Goal: Task Accomplishment & Management: Use online tool/utility

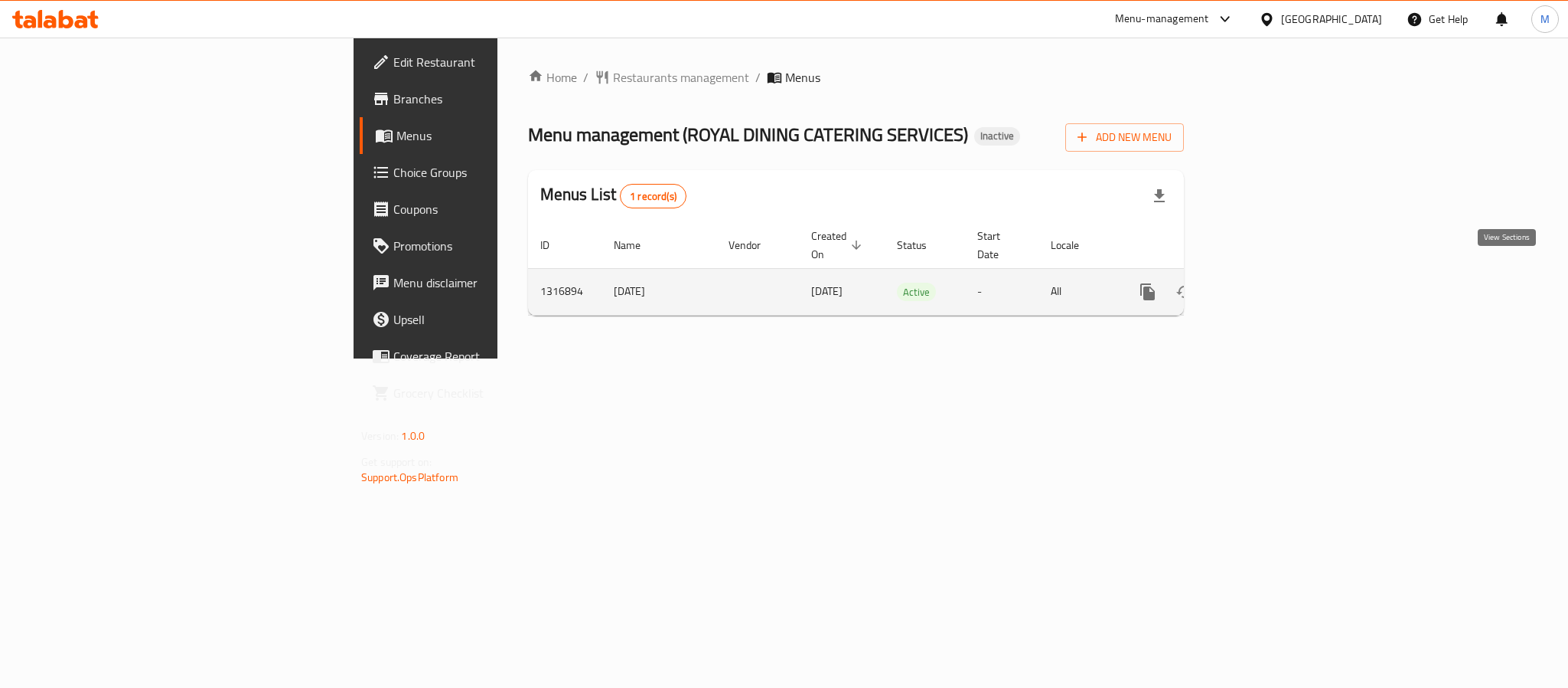
click at [1267, 282] on icon "enhanced table" at bounding box center [1258, 292] width 19 height 19
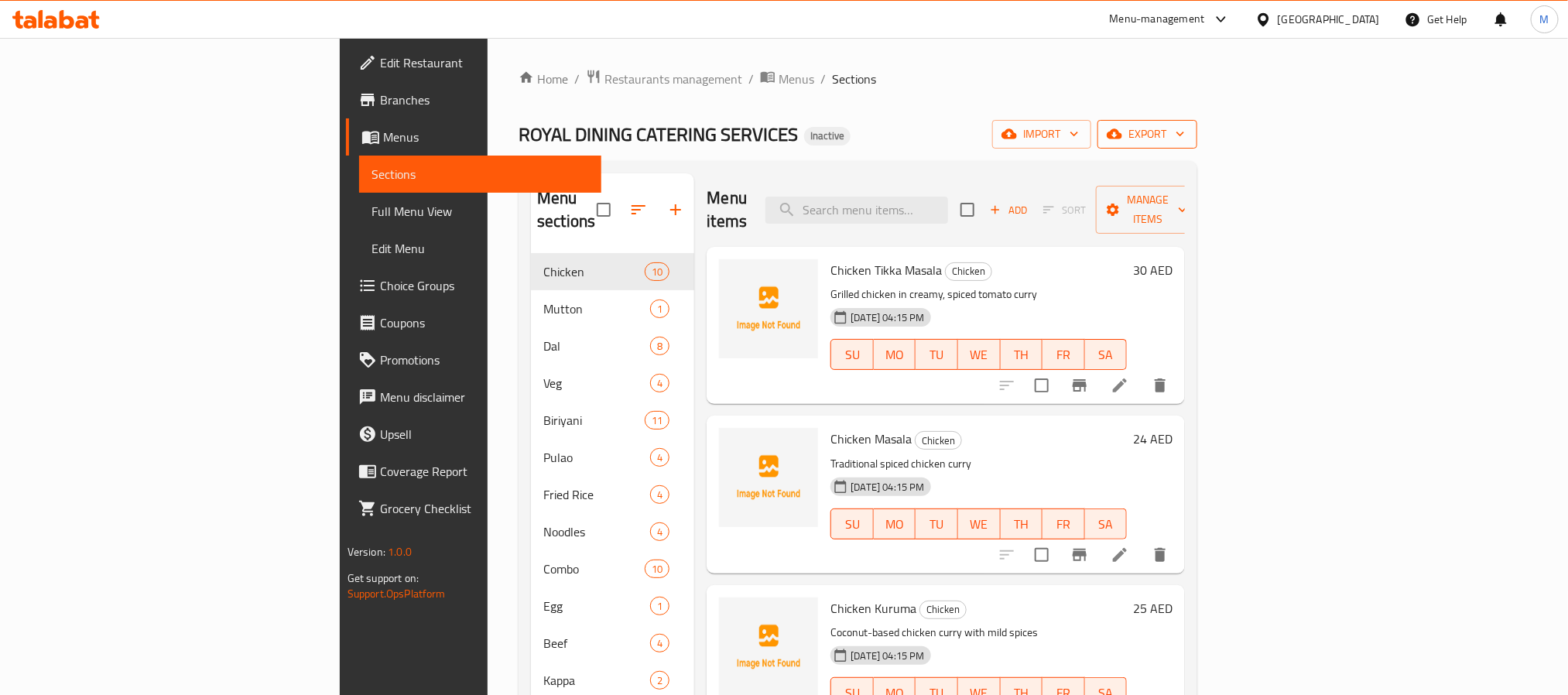
click at [1185, 142] on span "export" at bounding box center [1148, 134] width 75 height 20
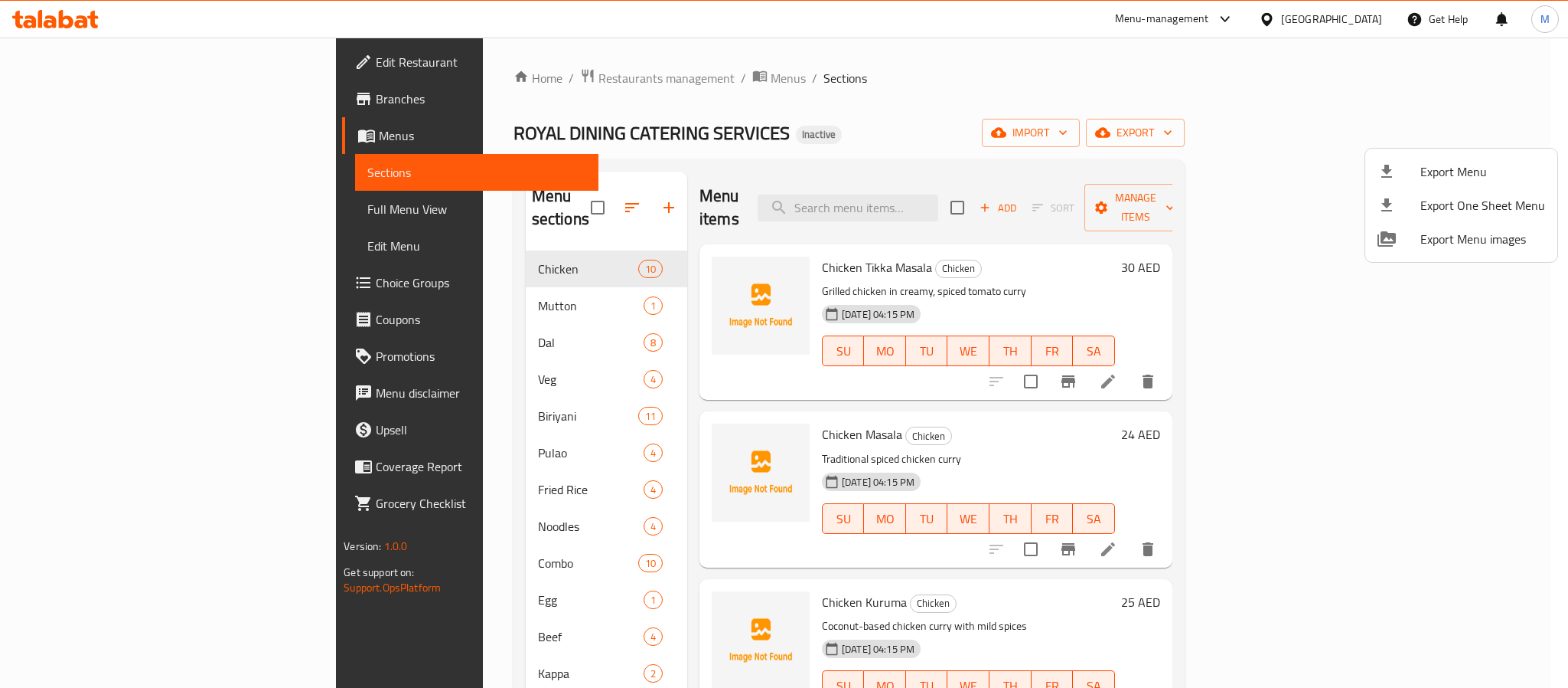
click at [1459, 162] on span "Export Menu" at bounding box center [1482, 171] width 125 height 19
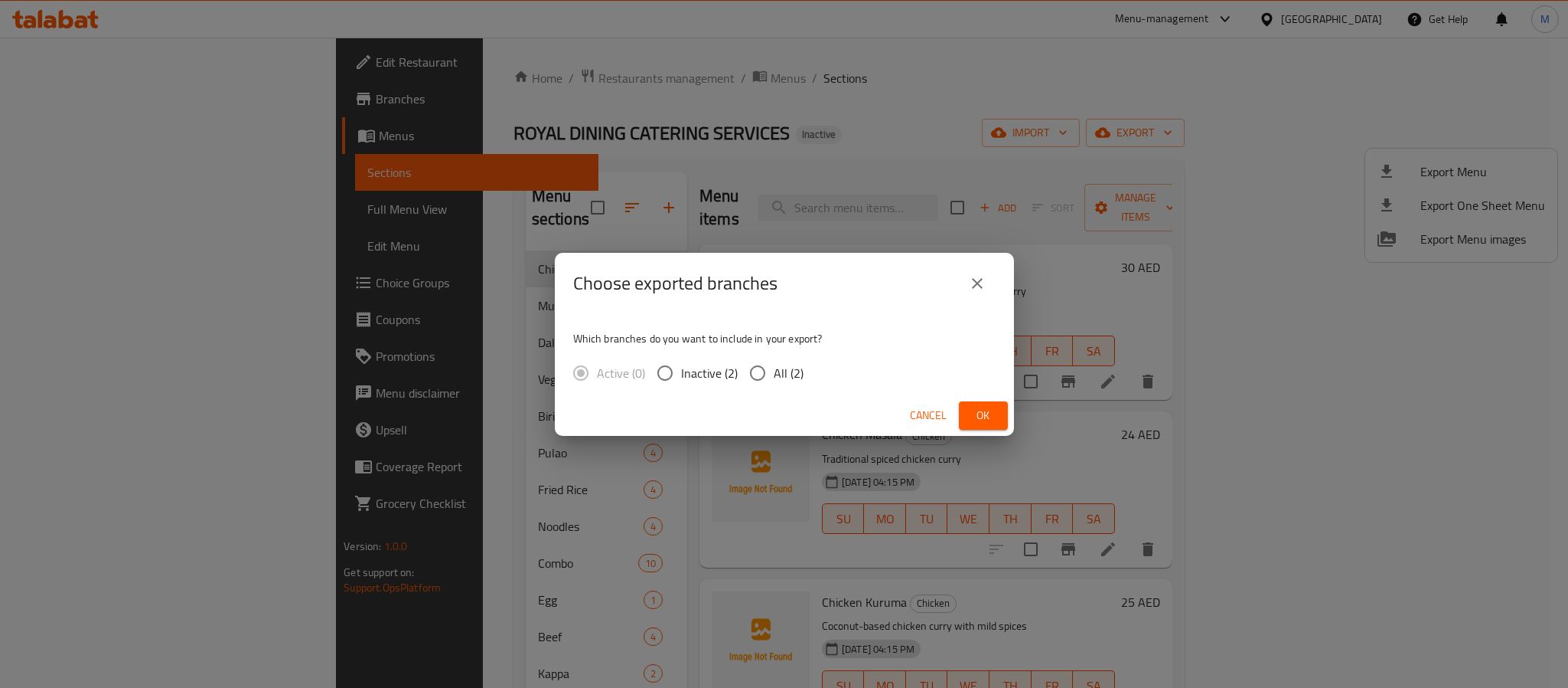
click at [779, 372] on span "All (2)" at bounding box center [788, 373] width 30 height 19
click at [774, 372] on input "All (2)" at bounding box center [757, 372] width 32 height 32
radio input "true"
click at [967, 416] on button "Ok" at bounding box center [983, 415] width 49 height 29
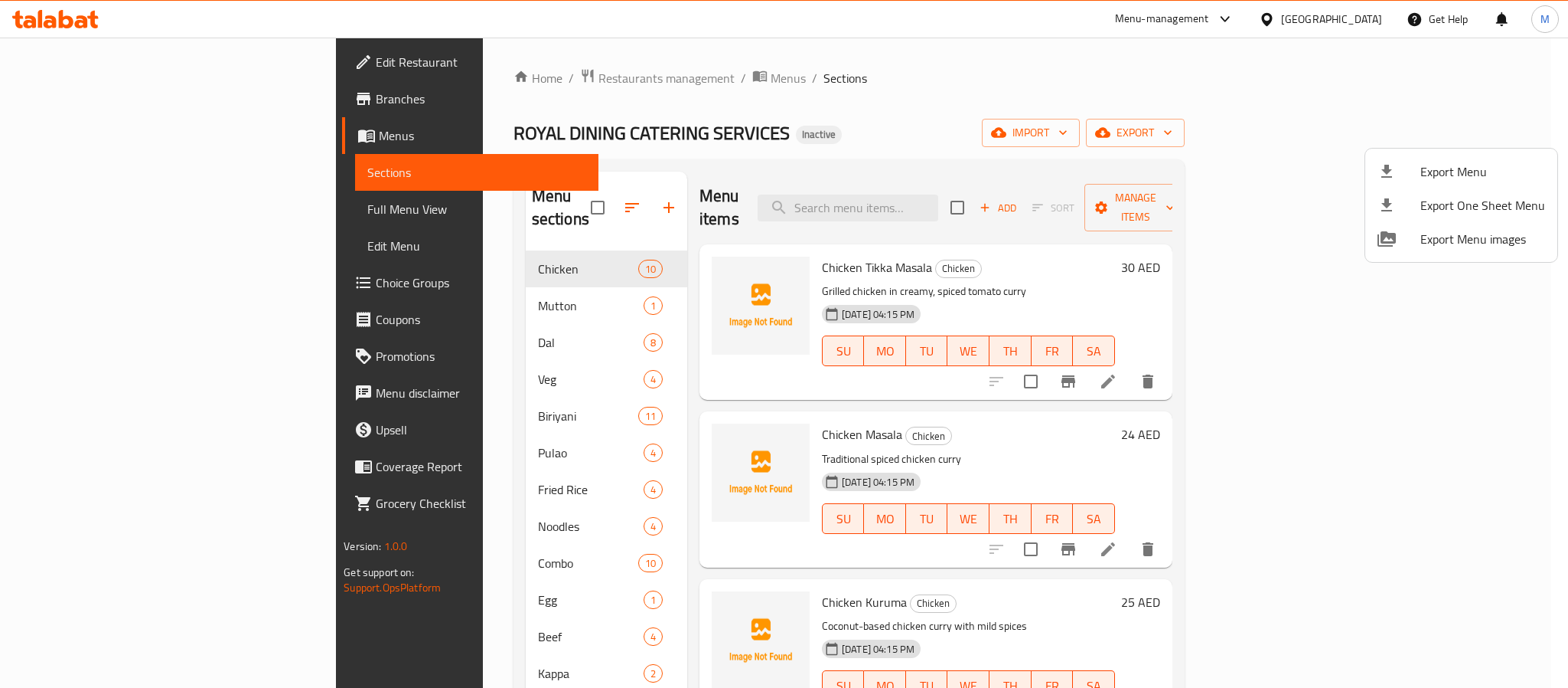
click at [1077, 175] on div at bounding box center [784, 344] width 1568 height 688
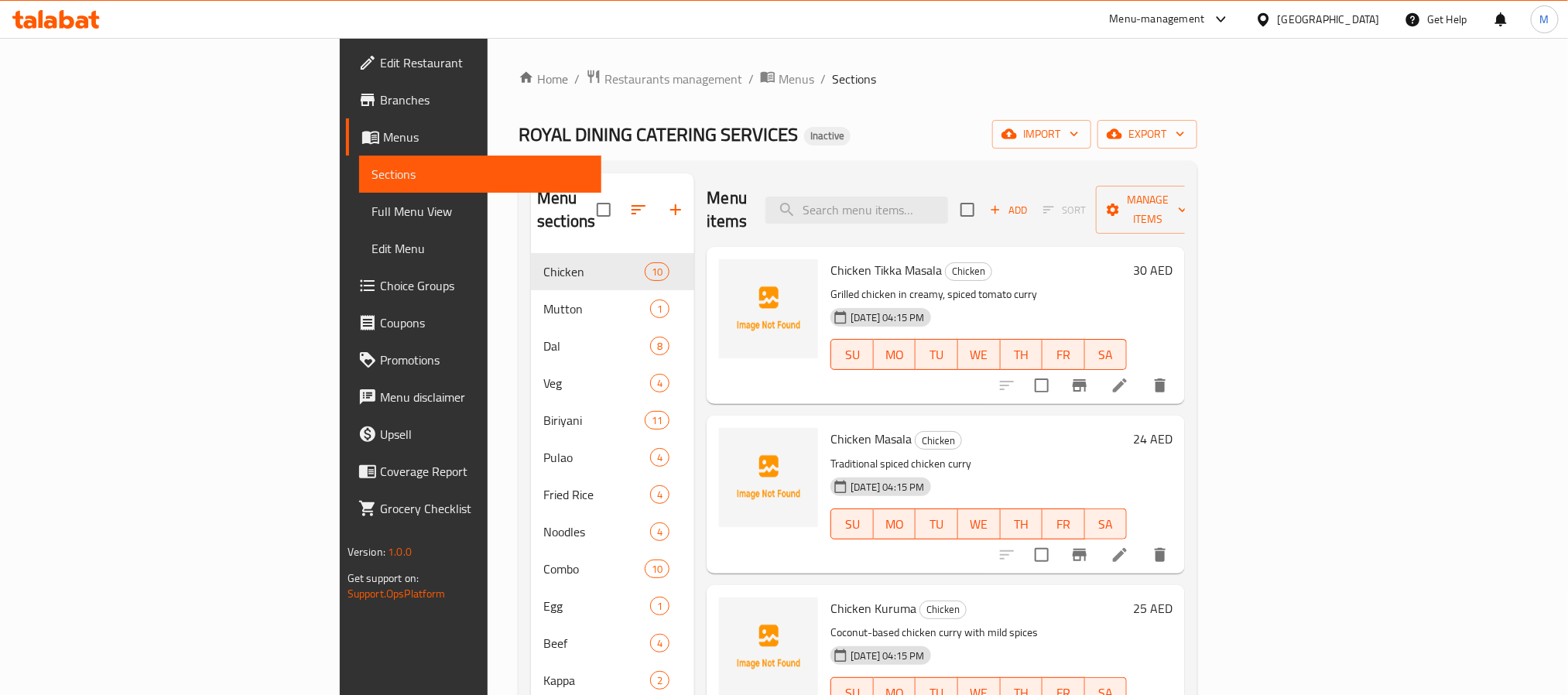
click at [1053, 97] on div "Home / Restaurants management / Menus / Sections ROYAL DINING CATERING SERVICES…" at bounding box center [858, 475] width 679 height 812
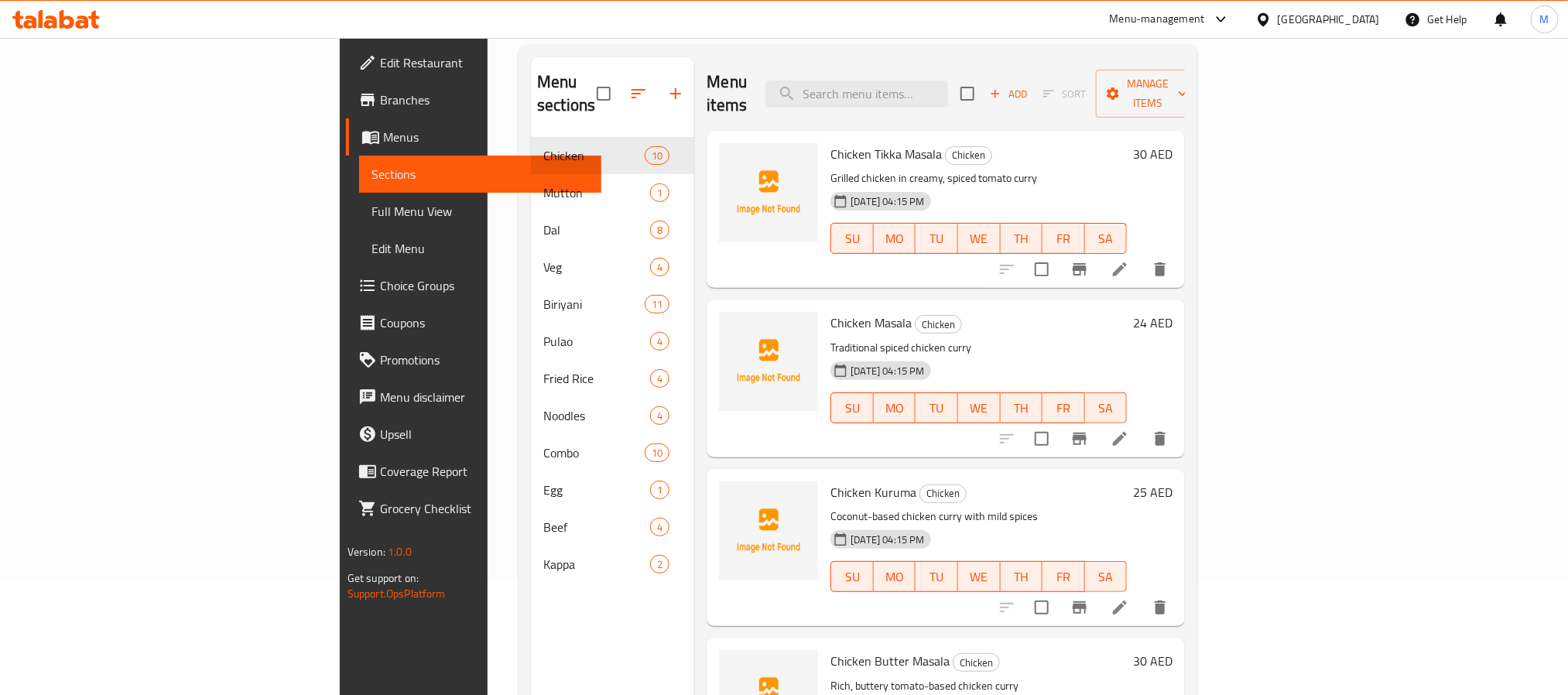
click at [830, 311] on span "Chicken Masala" at bounding box center [871, 323] width 82 height 24
copy h6 "Chicken Masala"
click at [830, 311] on span "Chicken Masala" at bounding box center [871, 323] width 82 height 24
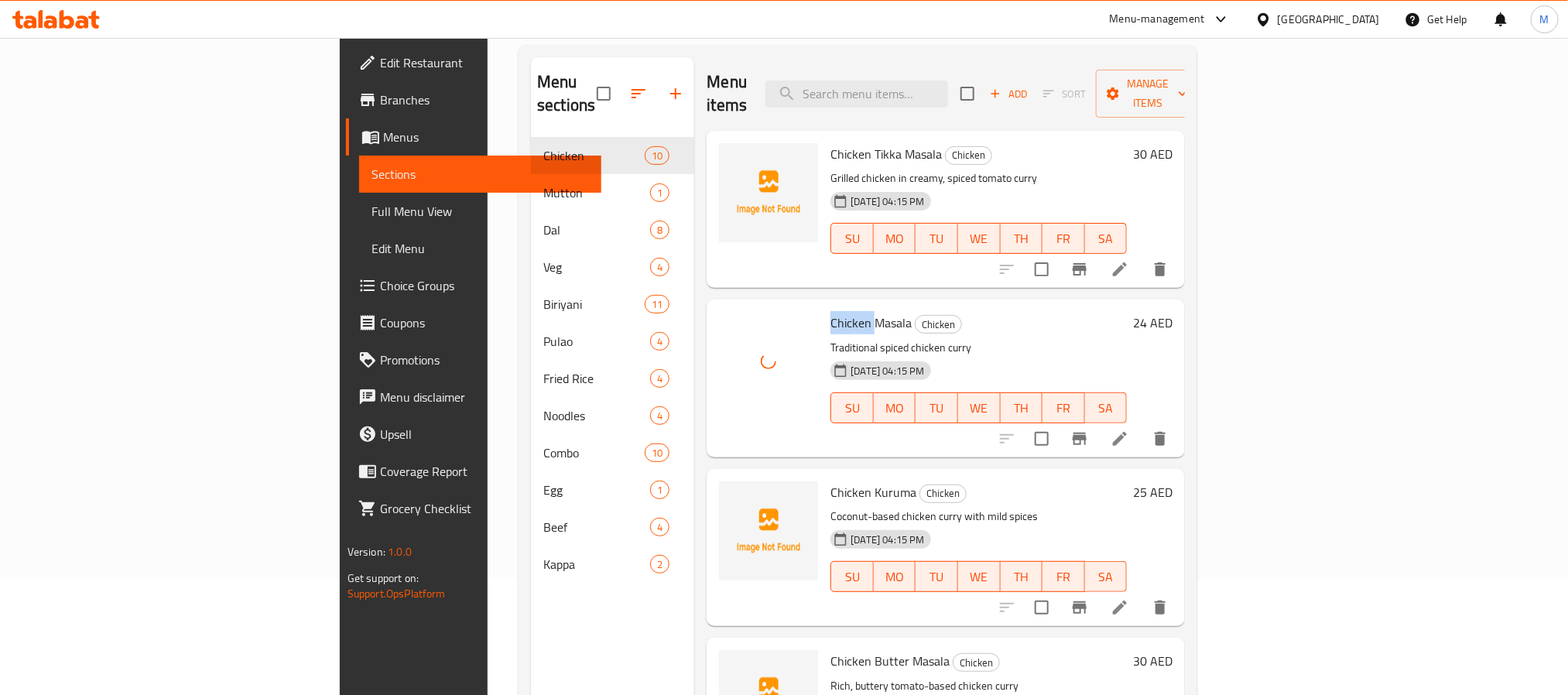
click at [830, 311] on span "Chicken Masala" at bounding box center [871, 323] width 82 height 24
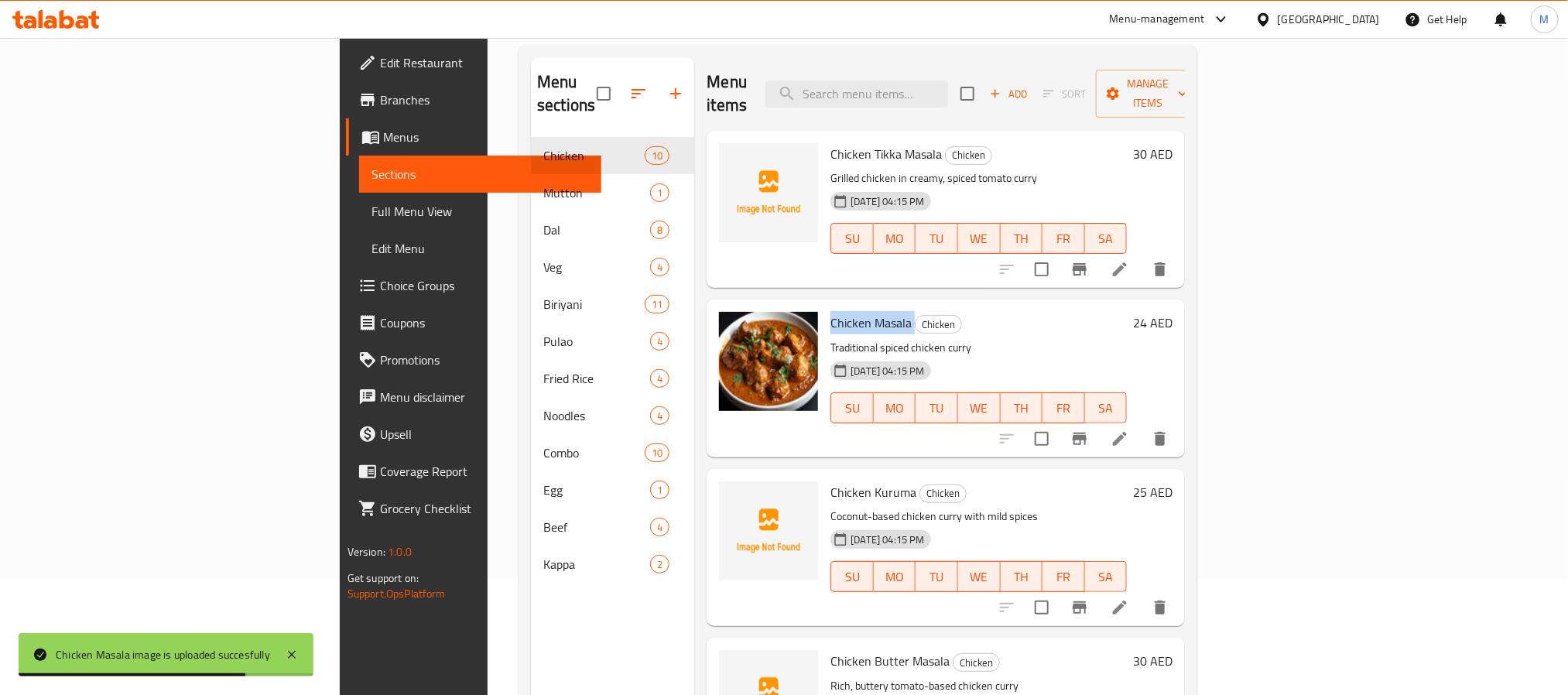
click at [824, 137] on div "Chicken Tikka Masala Chicken Grilled chicken in creamy, spiced tomato curry 12-…" at bounding box center [978, 209] width 309 height 145
click at [830, 143] on span "Chicken Tikka Masala" at bounding box center [886, 154] width 111 height 24
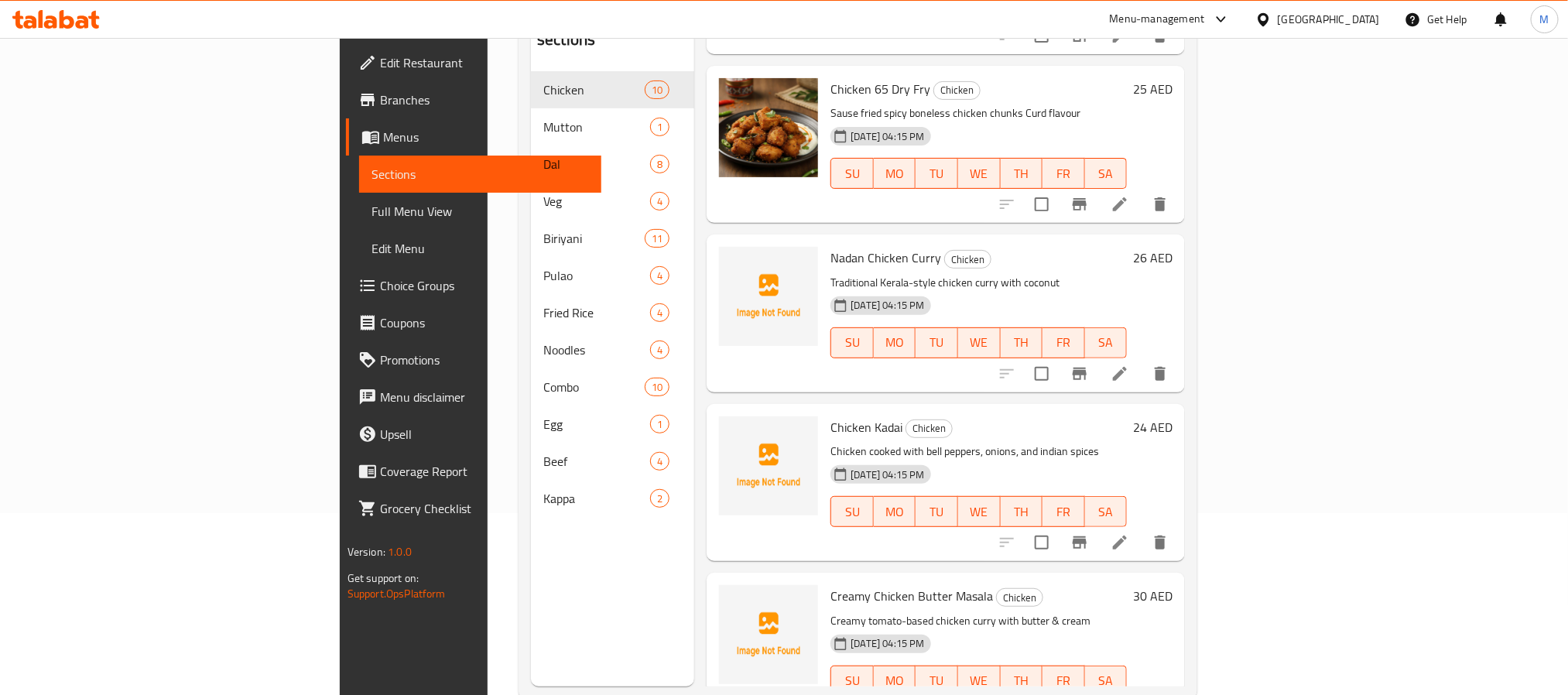
scroll to position [216, 0]
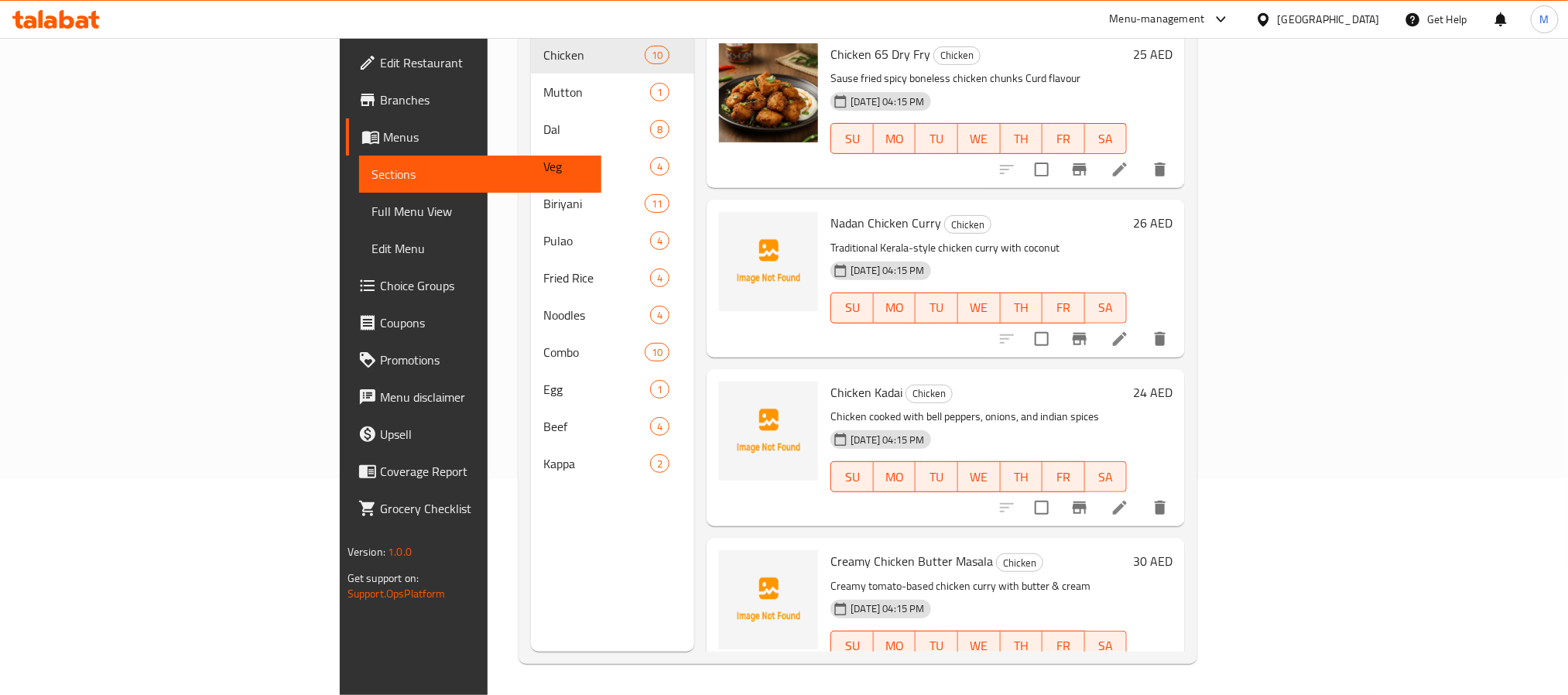
click at [830, 381] on span "Chicken Kadai" at bounding box center [866, 393] width 72 height 24
copy h6 "Kadai"
click at [830, 381] on span "Chicken Kadai" at bounding box center [866, 393] width 72 height 24
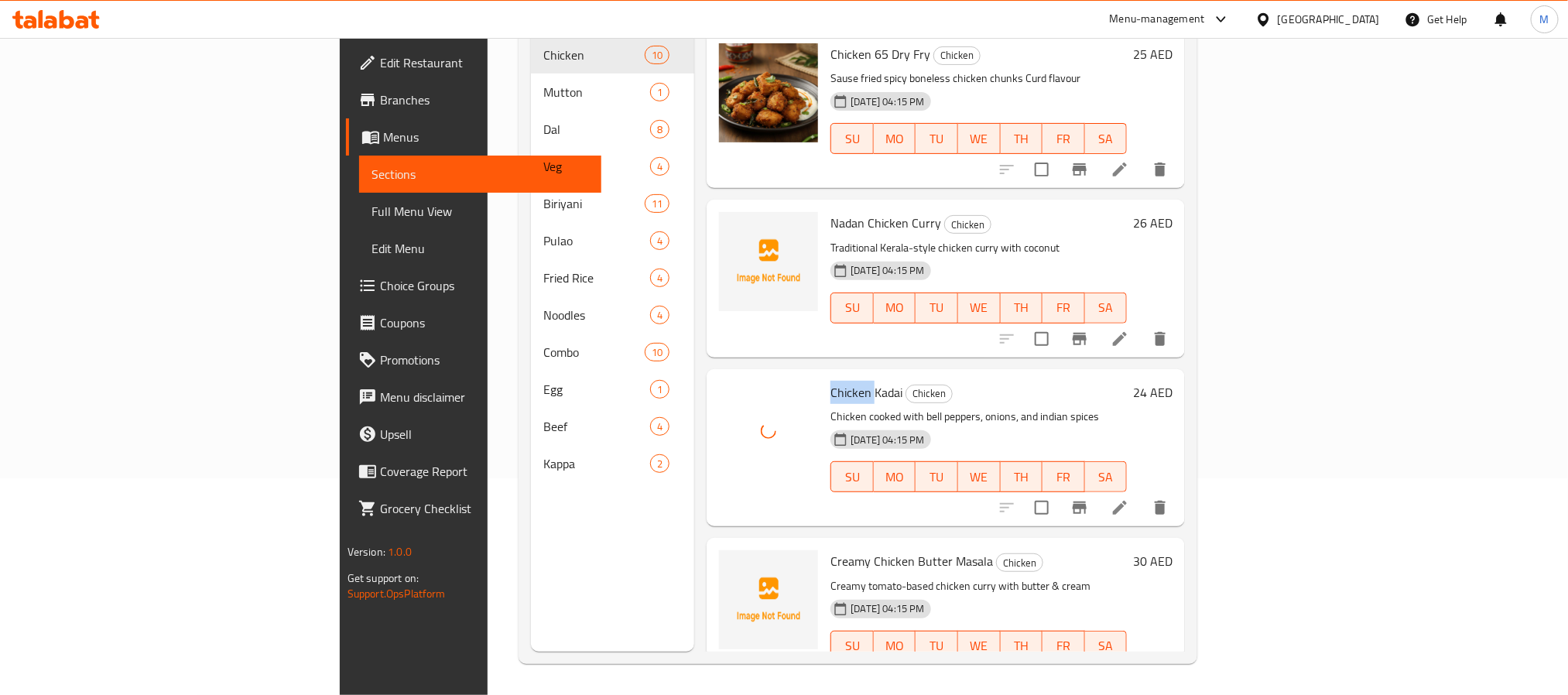
click at [830, 381] on span "Chicken Kadai" at bounding box center [866, 393] width 72 height 24
copy h6 "Chicken Kadai"
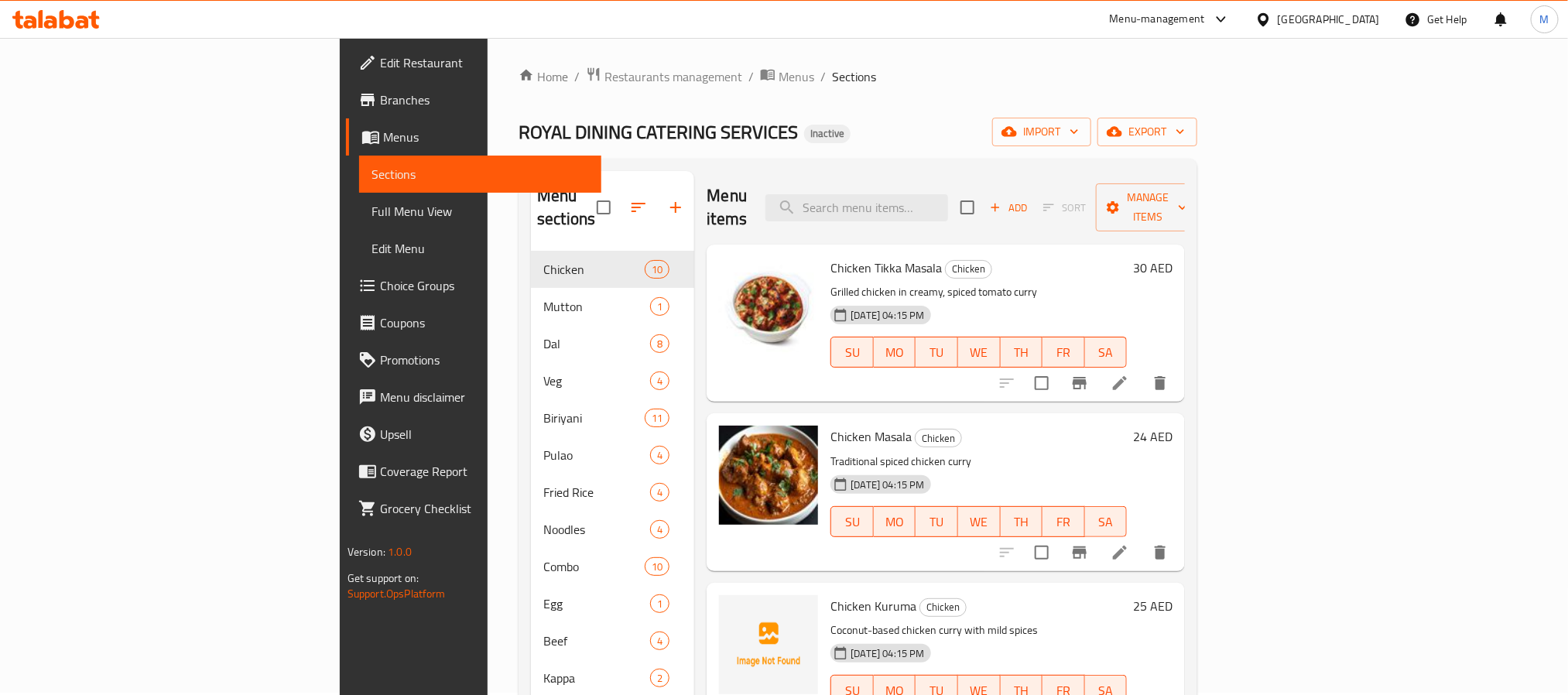
scroll to position [0, 0]
click at [830, 259] on span "Chicken Tikka Masala" at bounding box center [886, 270] width 111 height 24
copy h6 "Chicken Tikka Masala"
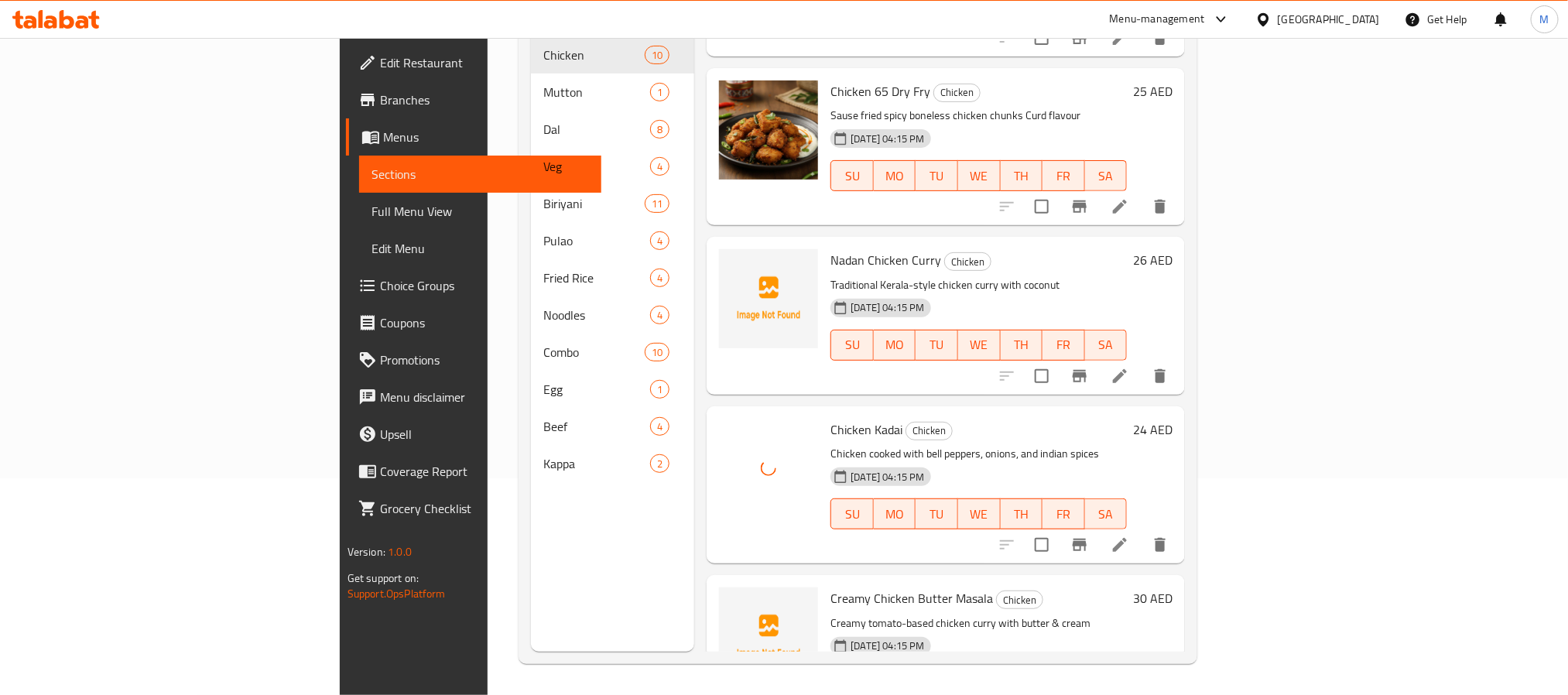
scroll to position [1033, 0]
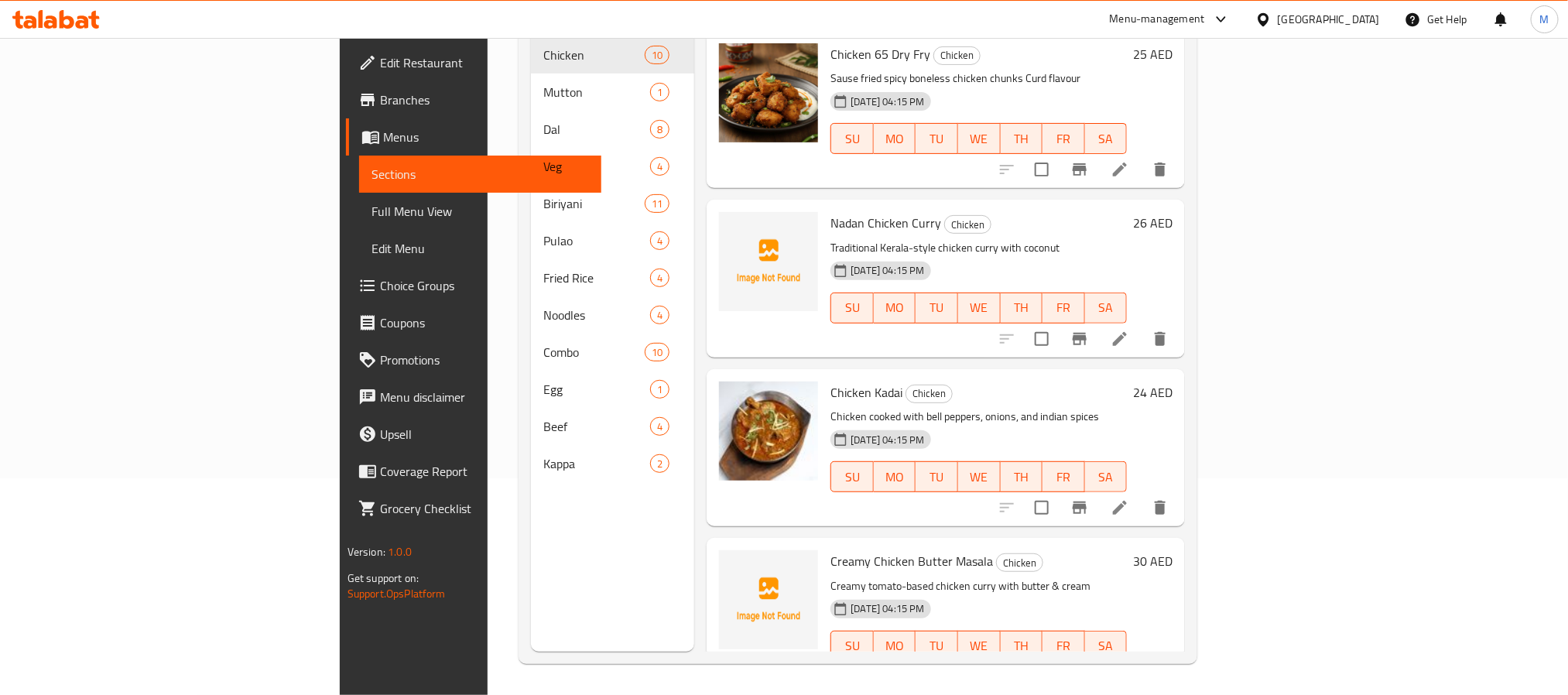
click at [978, 304] on div "Nadan Chicken Curry Chicken Traditional Kerala-style chicken curry with coconut…" at bounding box center [978, 278] width 309 height 145
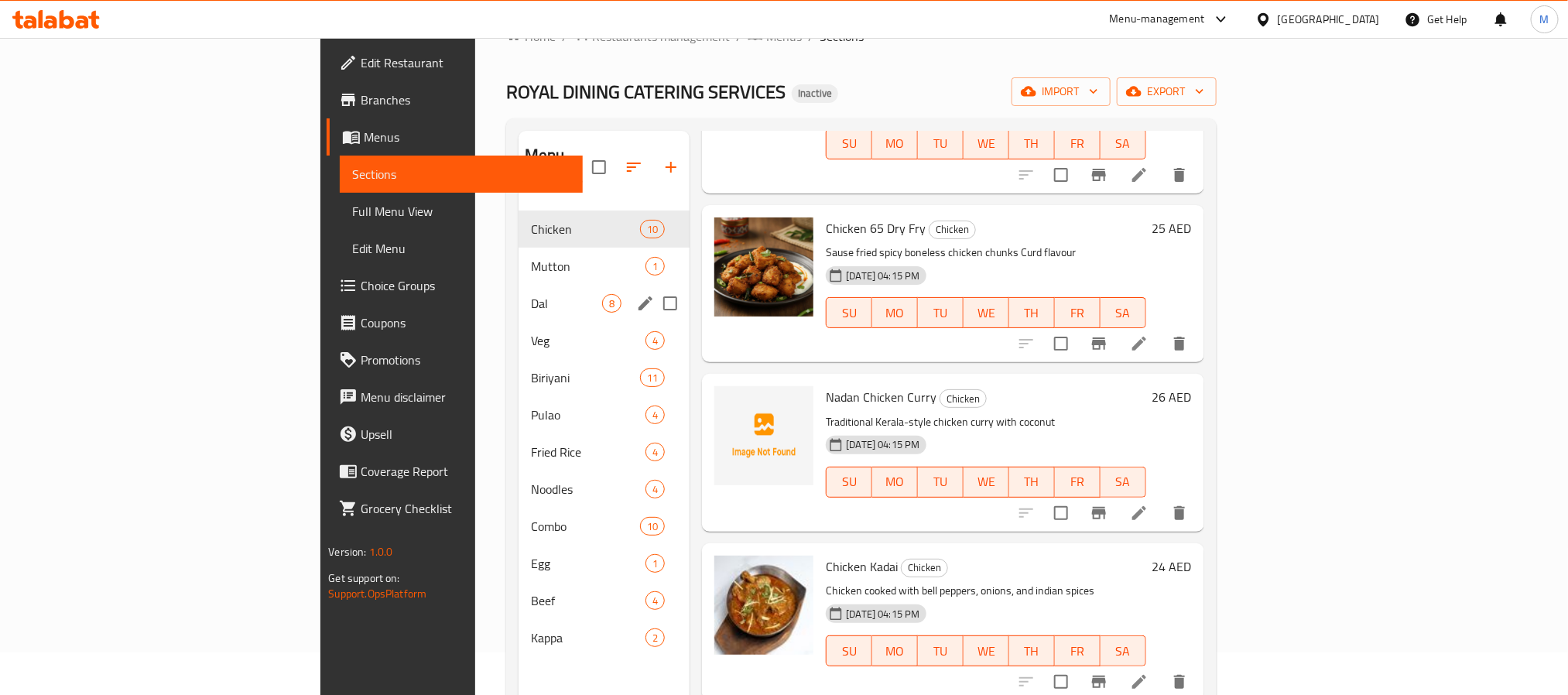
scroll to position [0, 0]
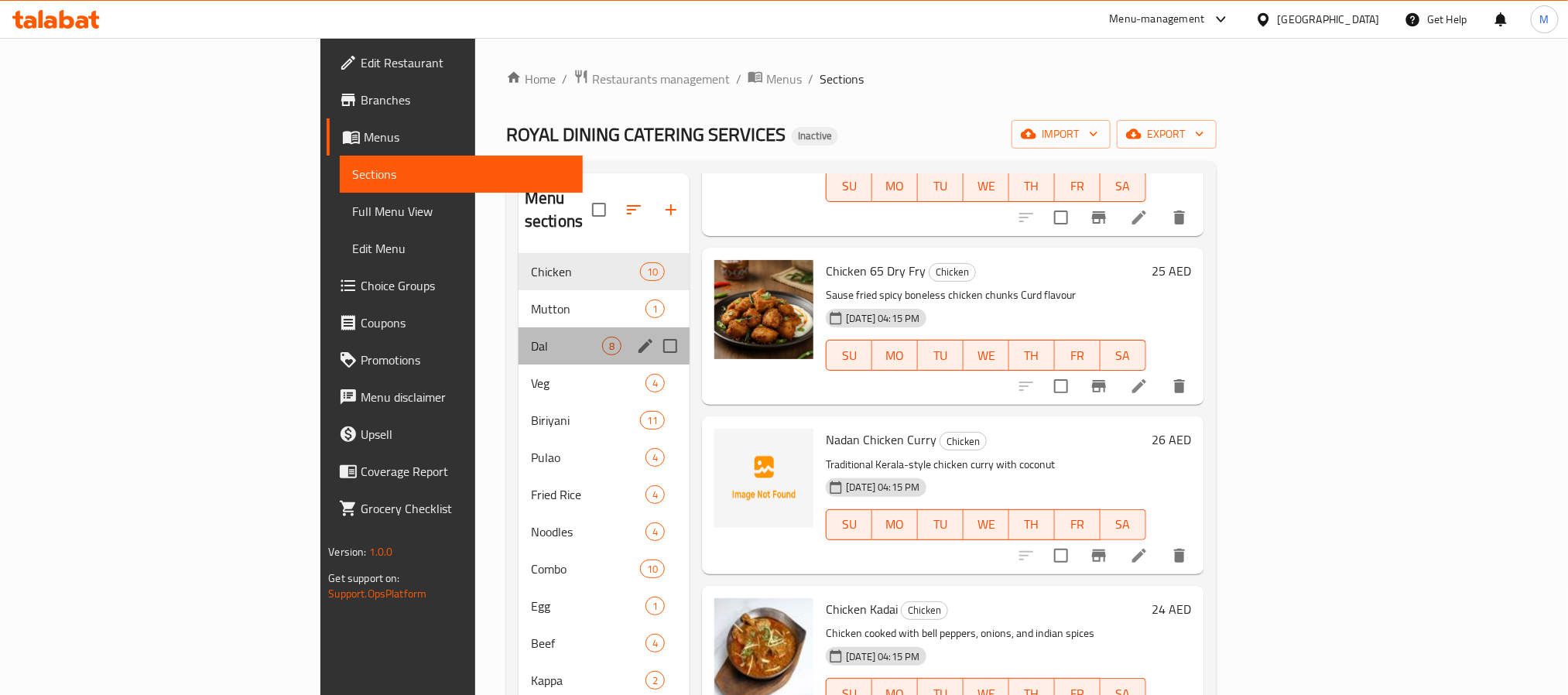
click at [518, 328] on div "Dal 8" at bounding box center [604, 346] width 171 height 37
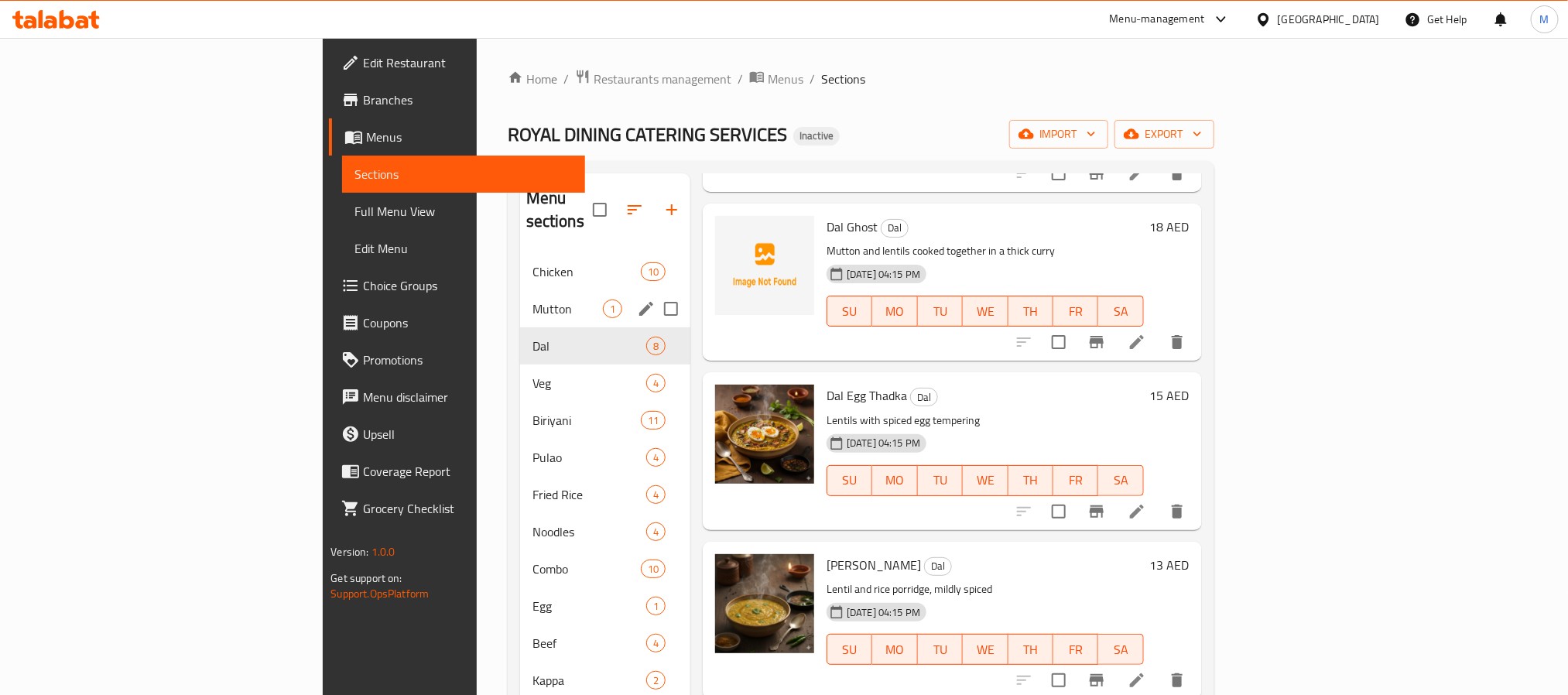
scroll to position [695, 0]
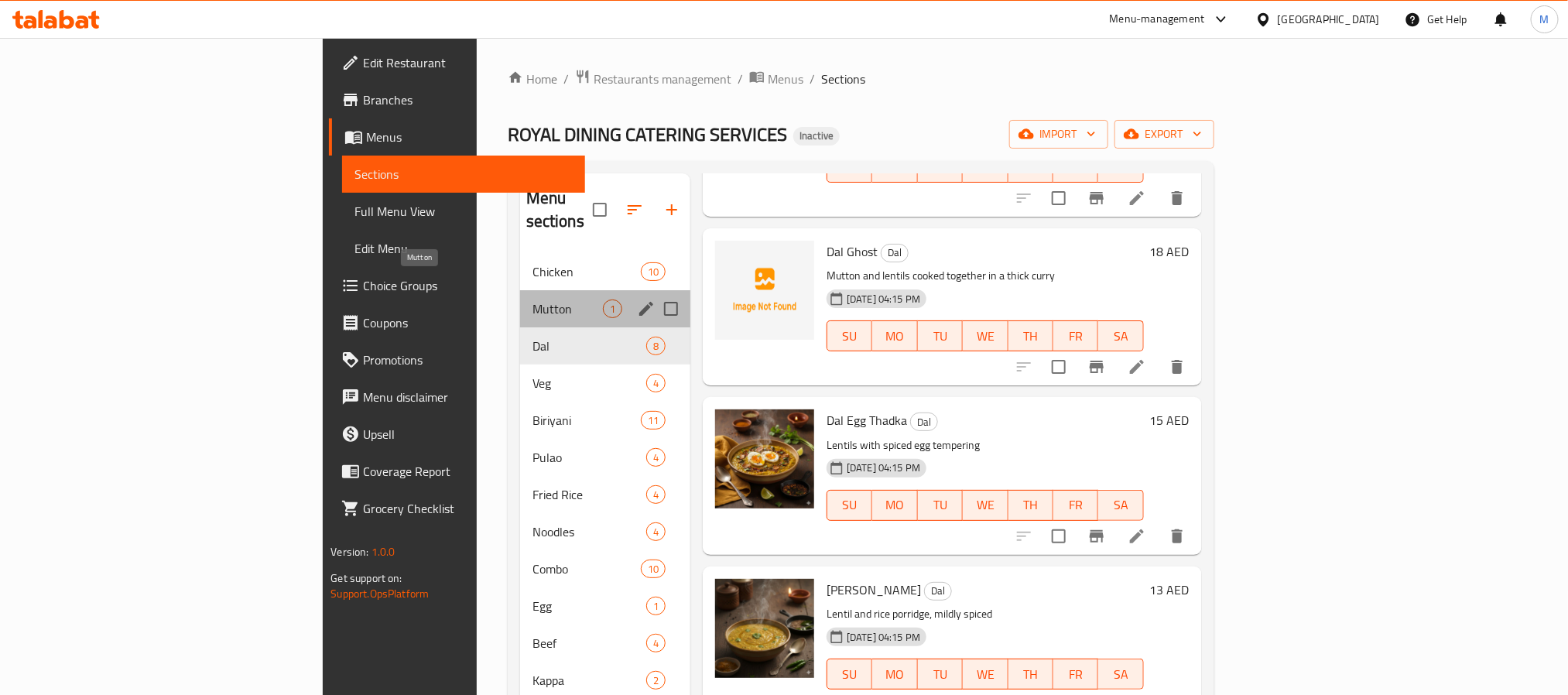
click at [532, 299] on span "Mutton" at bounding box center [568, 309] width 71 height 19
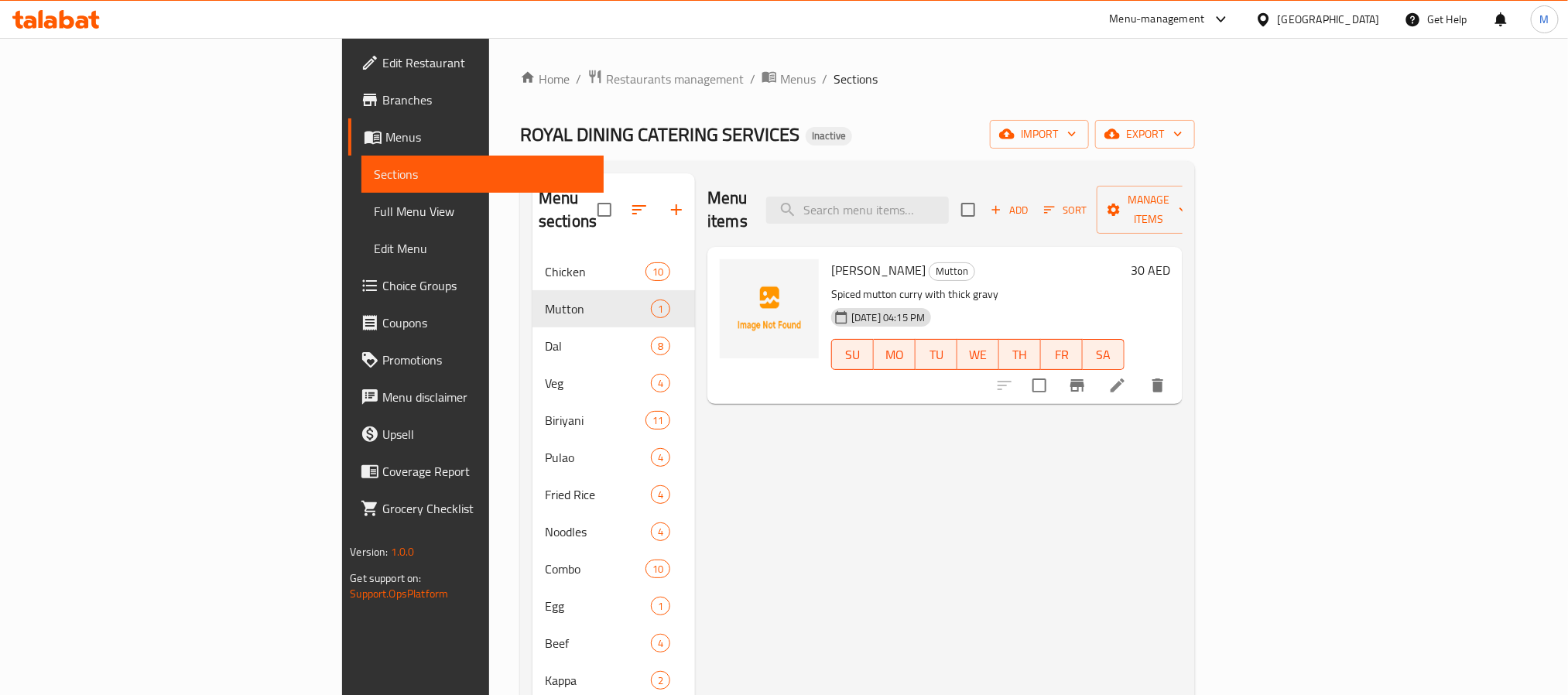
click at [831, 259] on span "Mutton Masala" at bounding box center [878, 270] width 94 height 24
copy h6 "Mutton Masala"
click at [831, 259] on span "Mutton Masala" at bounding box center [878, 270] width 94 height 24
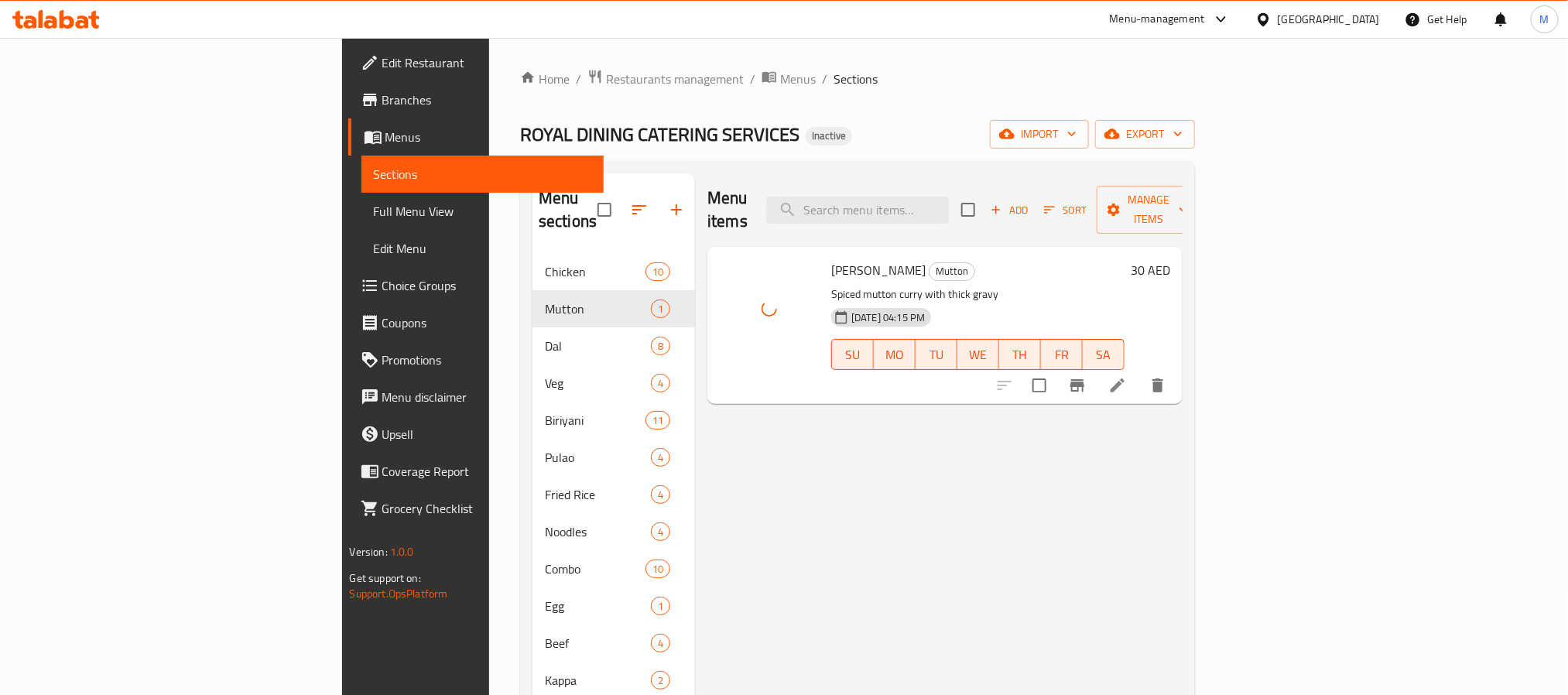
click at [831, 259] on span "Mutton Masala" at bounding box center [878, 270] width 94 height 24
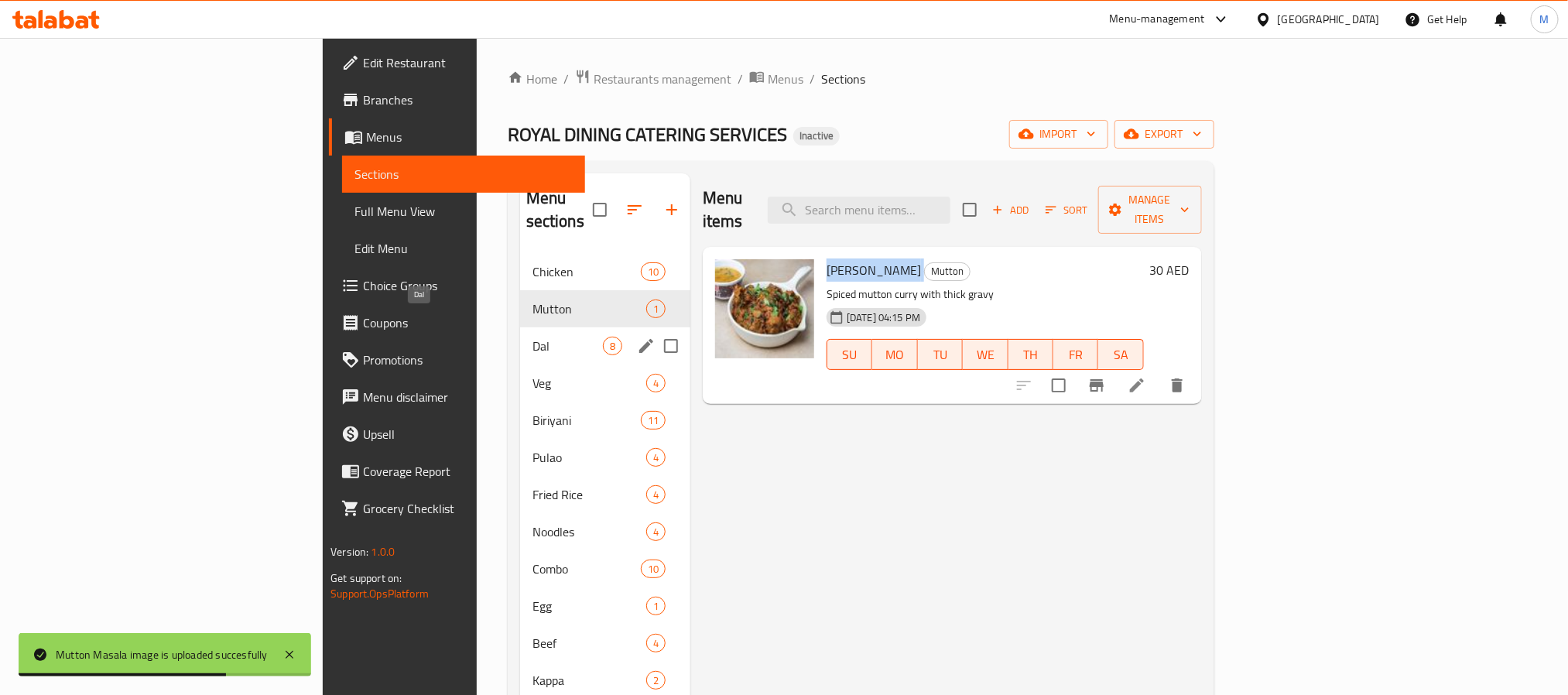
click at [532, 336] on span "Dal" at bounding box center [568, 346] width 71 height 19
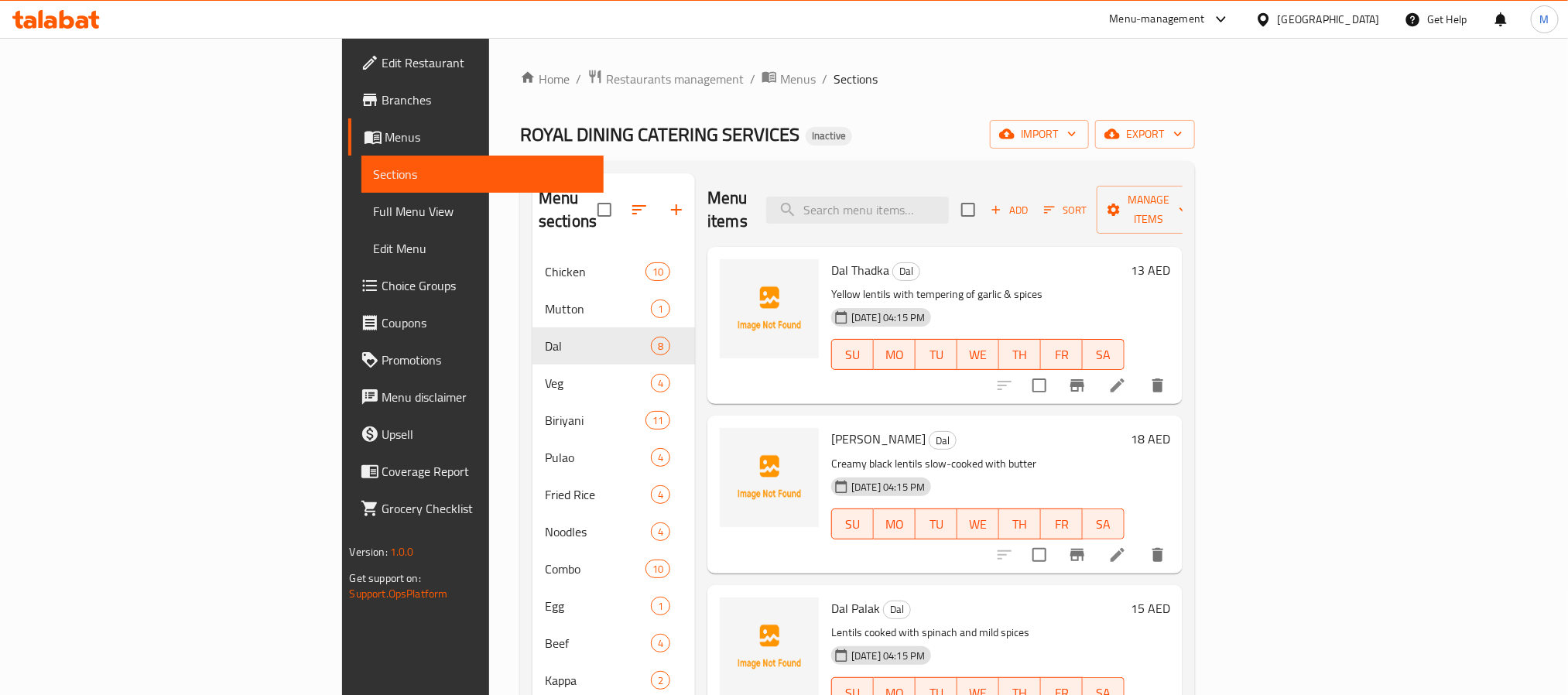
click at [831, 427] on span "[PERSON_NAME]" at bounding box center [878, 439] width 94 height 24
copy span "Dal"
click at [831, 259] on span "Dal Thadka" at bounding box center [860, 270] width 58 height 24
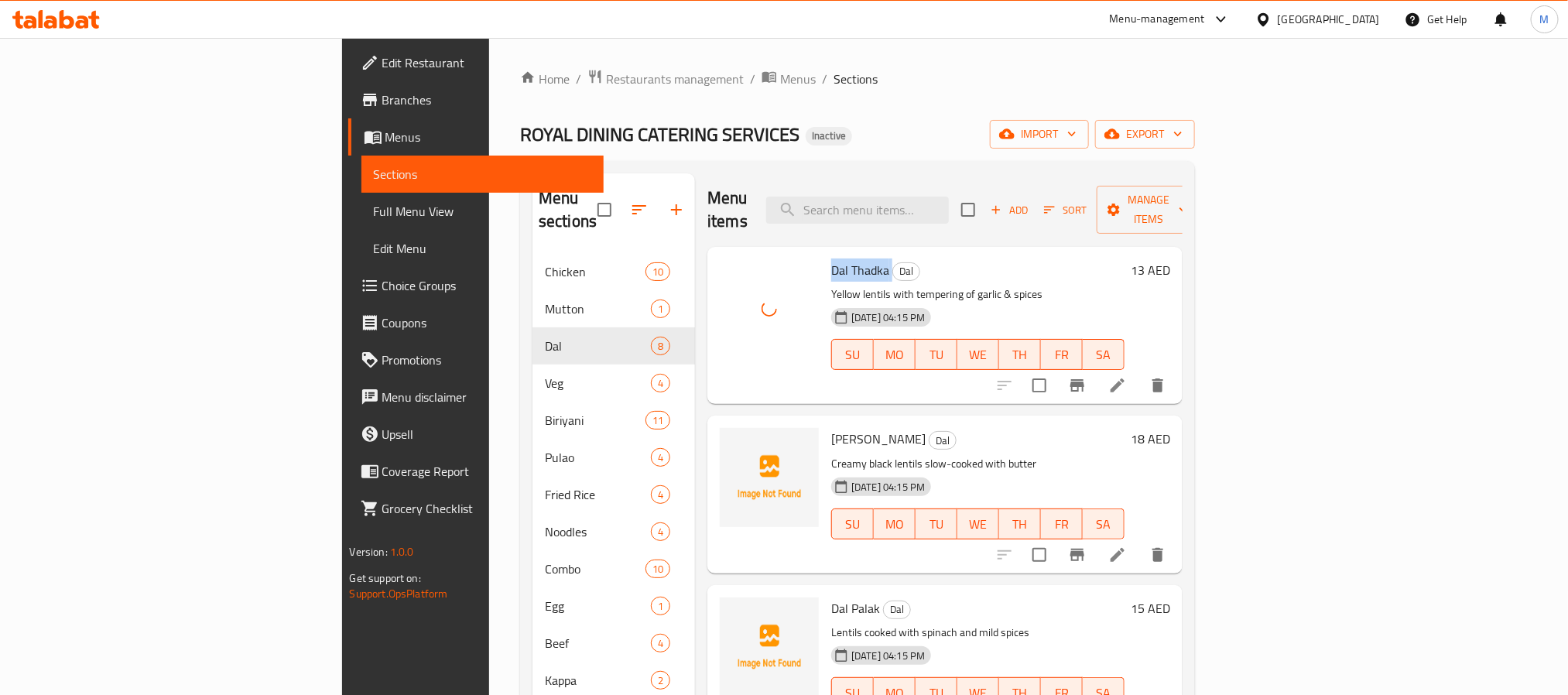
click at [831, 259] on span "Dal Thadka" at bounding box center [860, 270] width 58 height 24
copy h6 "Dal Thadka"
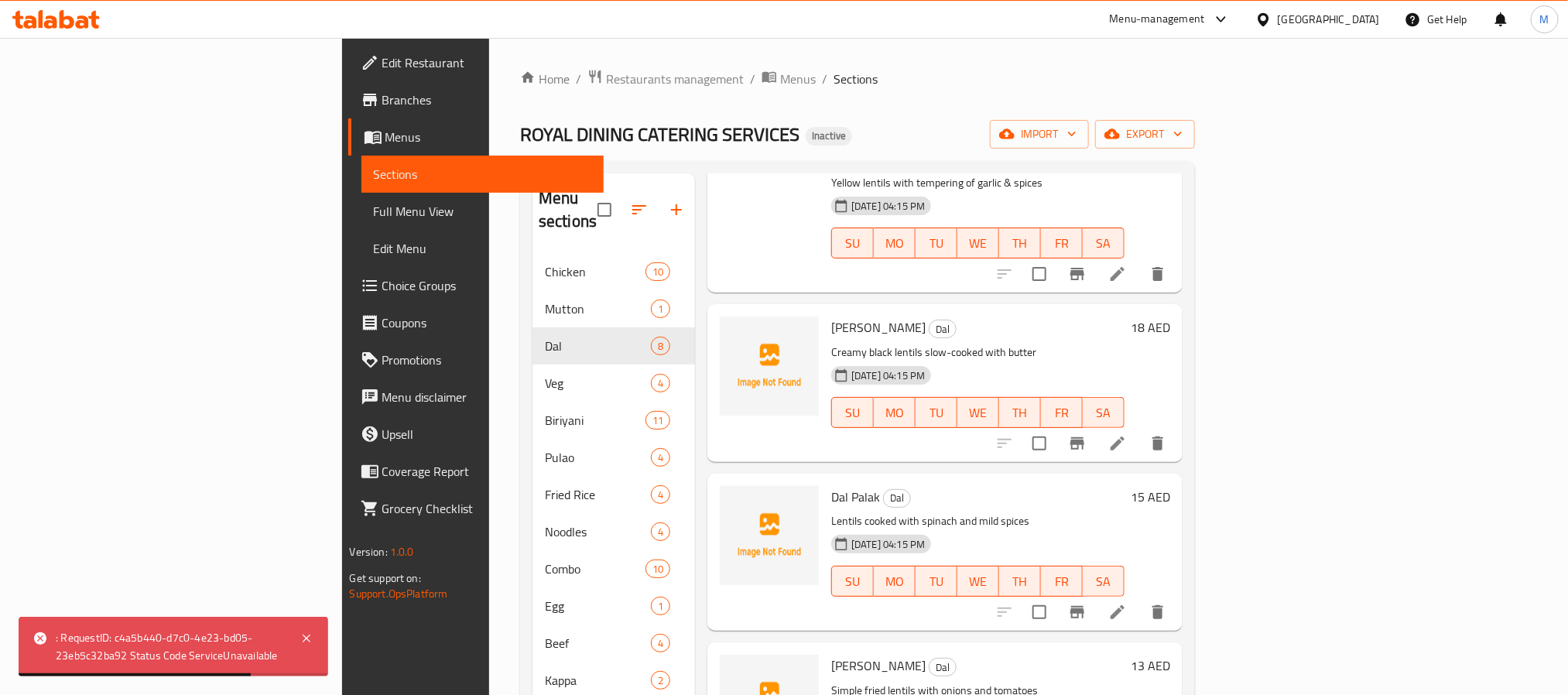
scroll to position [232, 0]
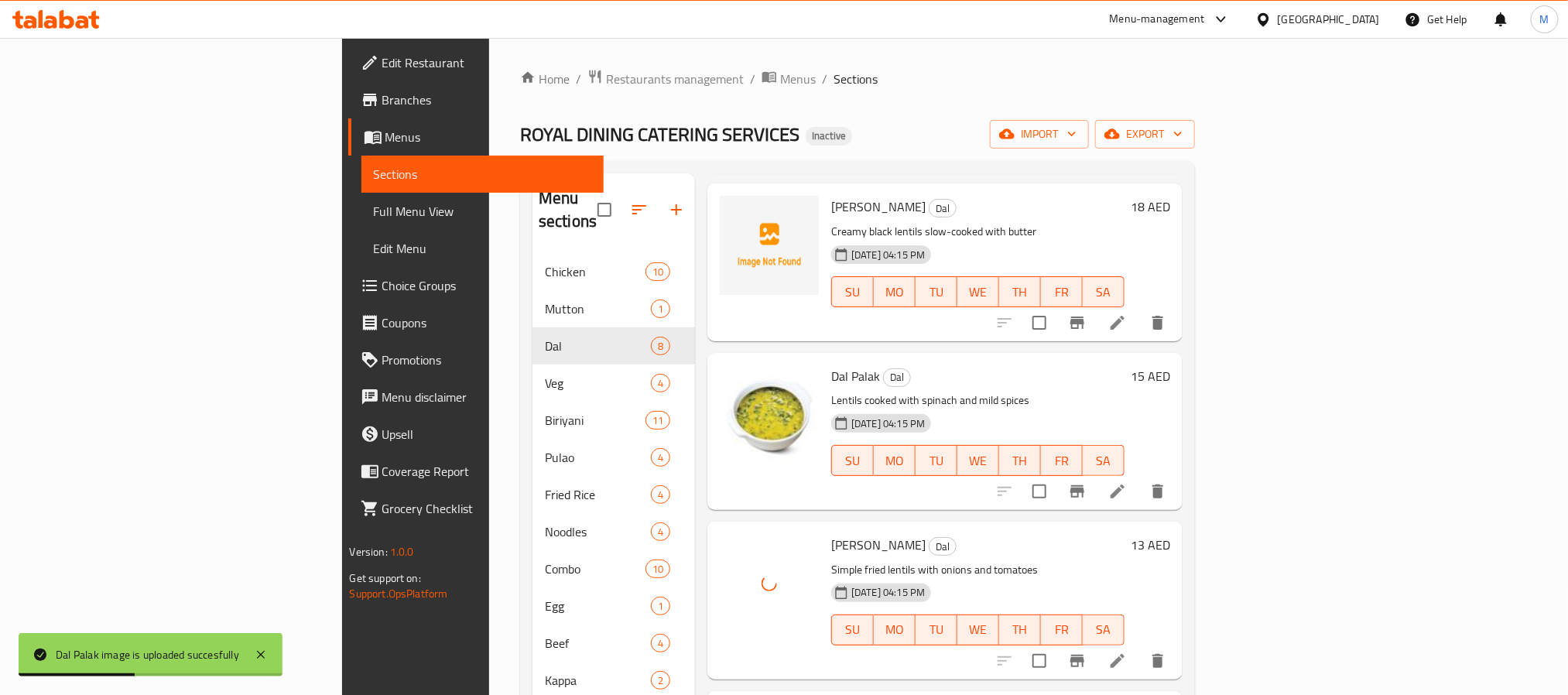
click at [831, 364] on span "Dal Palak" at bounding box center [855, 376] width 49 height 24
copy h6 "Dal Palak"
click at [831, 364] on span "Dal Palak" at bounding box center [855, 376] width 49 height 24
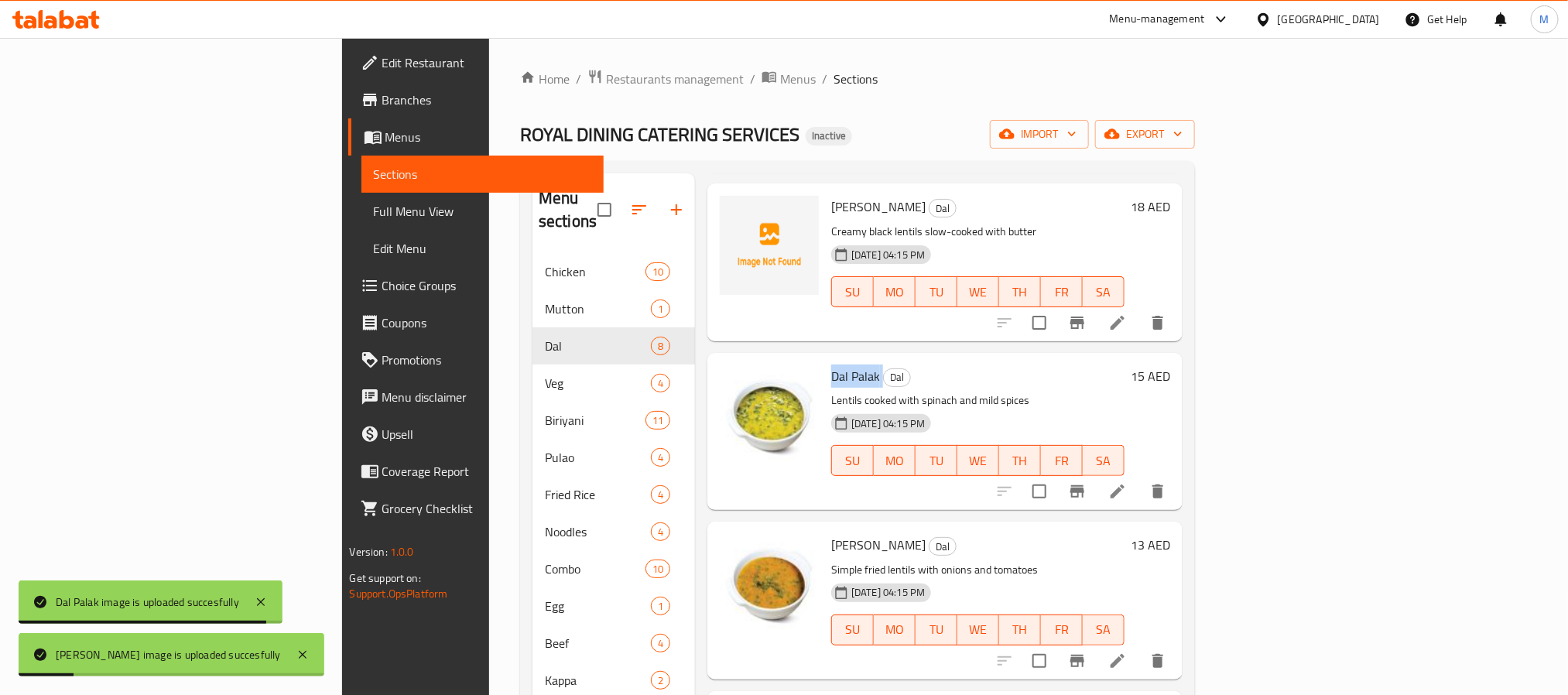
click at [831, 533] on span "[PERSON_NAME]" at bounding box center [878, 545] width 94 height 24
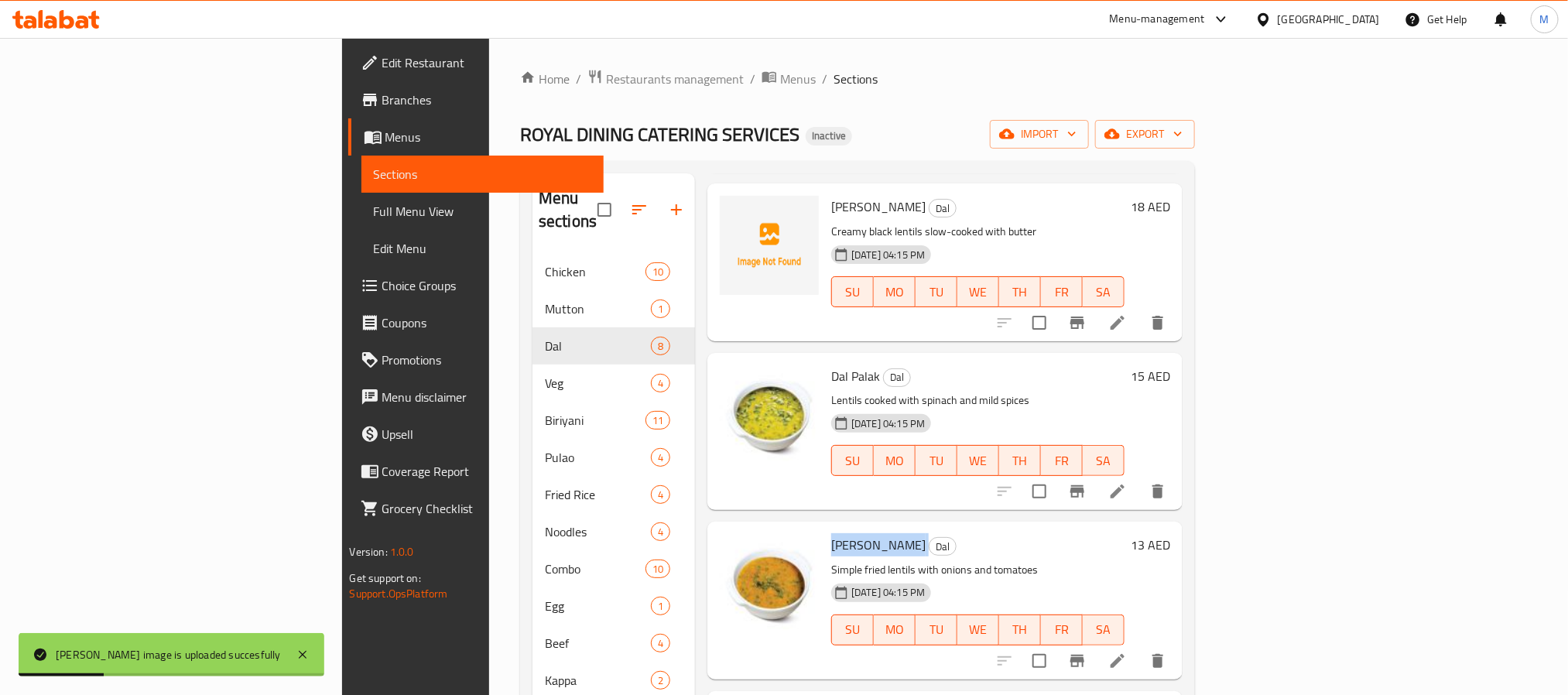
click at [831, 533] on span "[PERSON_NAME]" at bounding box center [878, 545] width 94 height 24
copy h6 "[PERSON_NAME]"
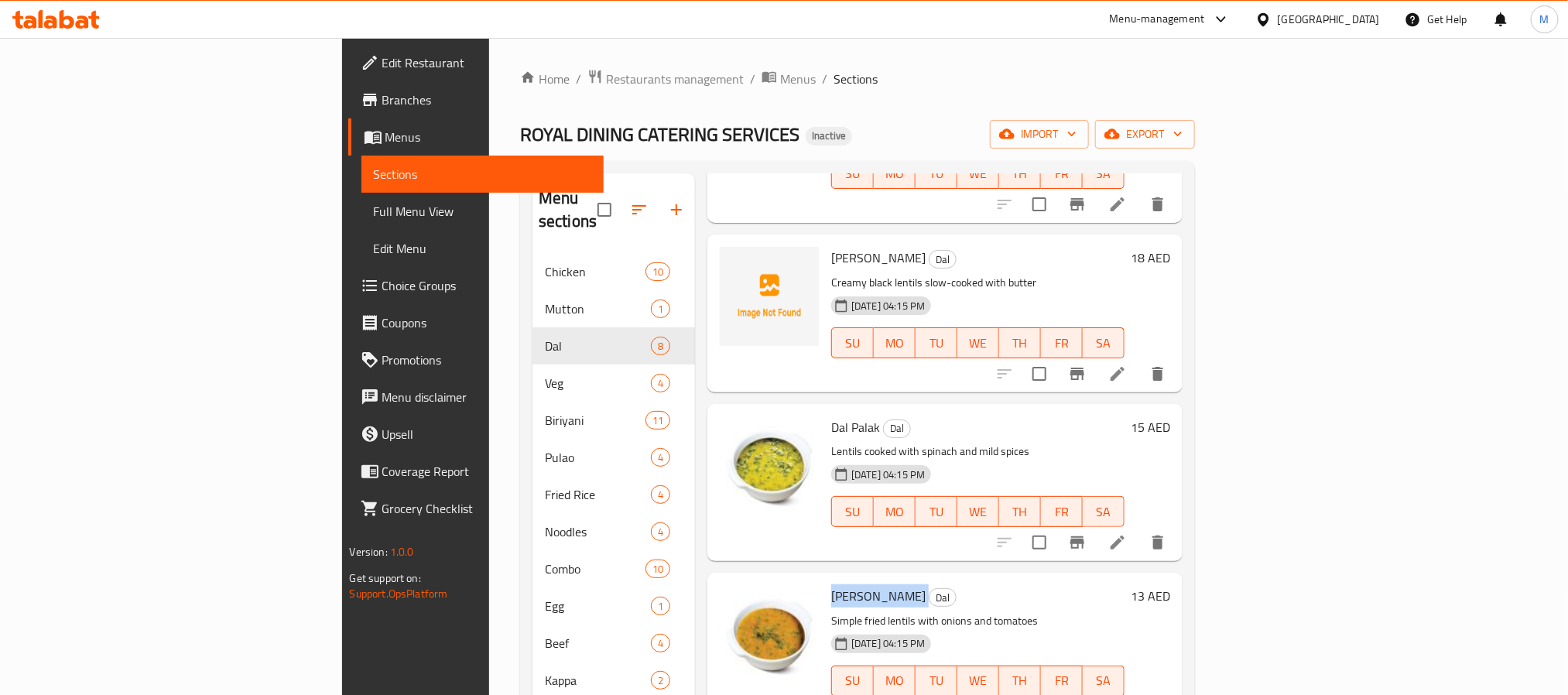
scroll to position [0, 0]
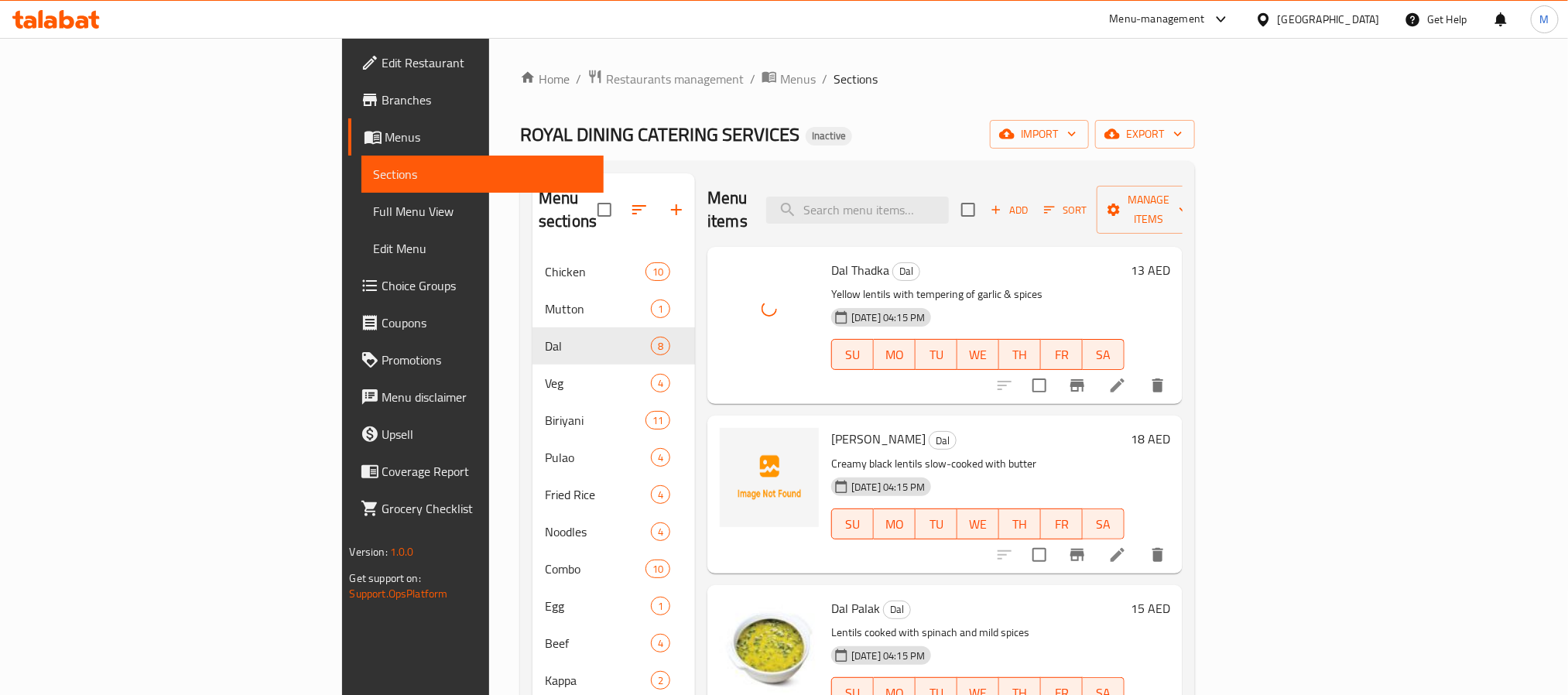
click at [764, 70] on ol "Home / Restaurants management / Menus / Sections" at bounding box center [857, 79] width 675 height 20
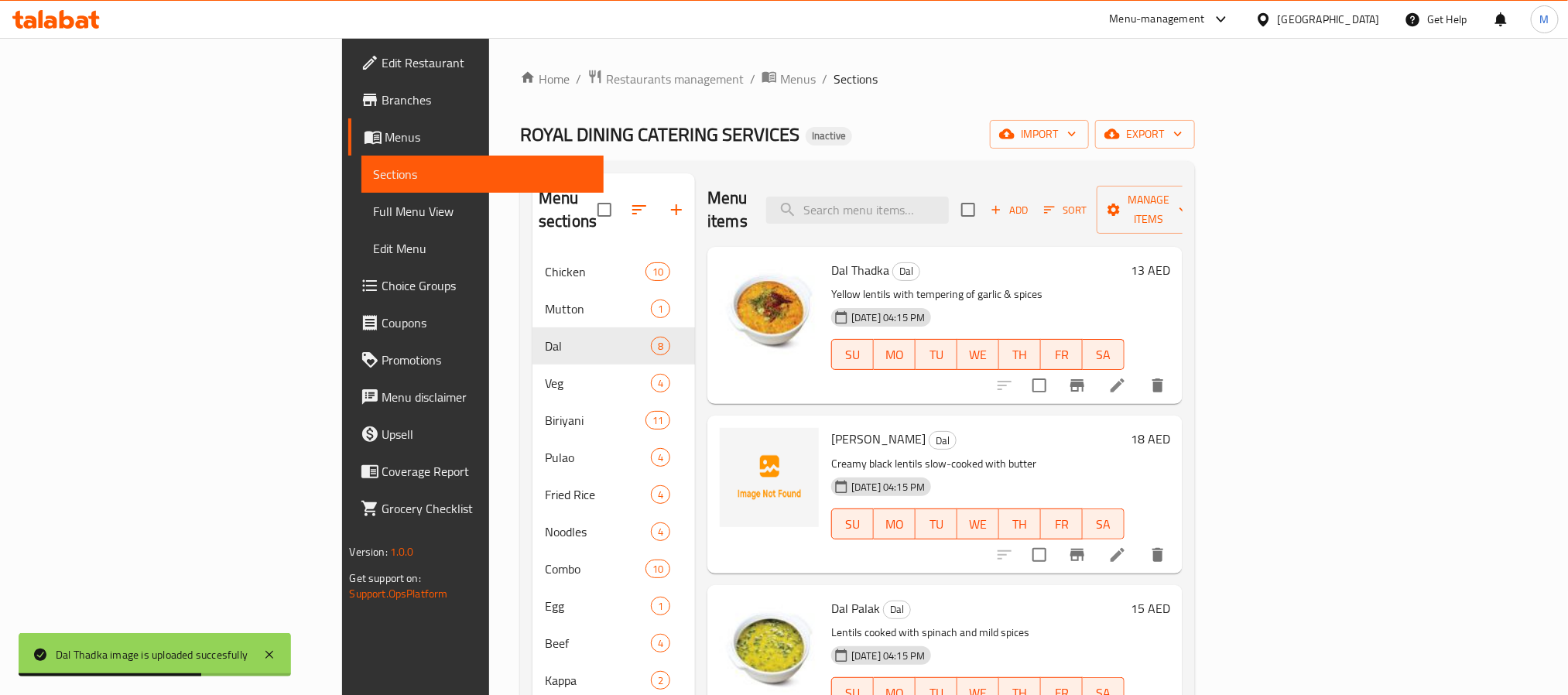
click at [831, 259] on span "Dal Thadka" at bounding box center [860, 270] width 58 height 24
copy h6 "Dal Thadka"
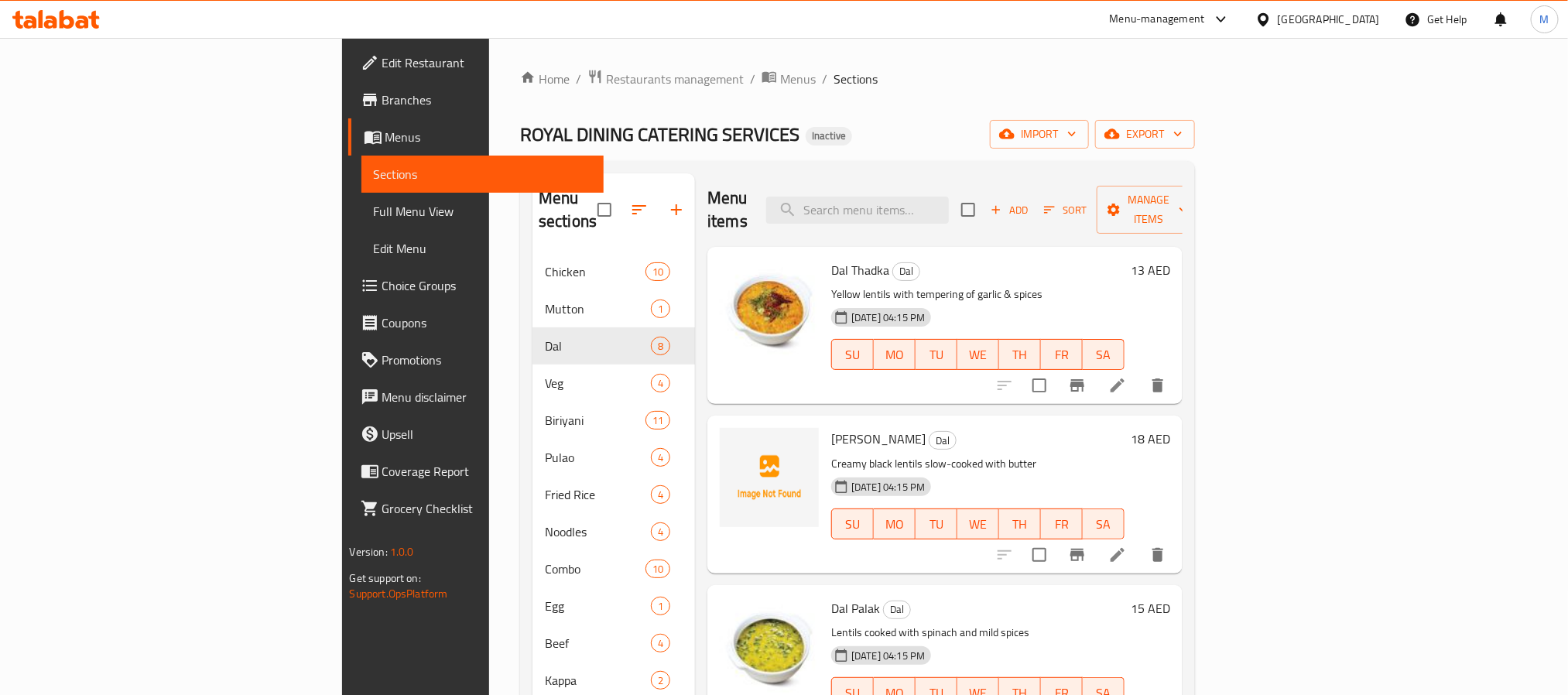
click at [952, 117] on div "Home / Restaurants management / Menus / Sections ROYAL DINING CATERING SERVICES…" at bounding box center [857, 475] width 675 height 812
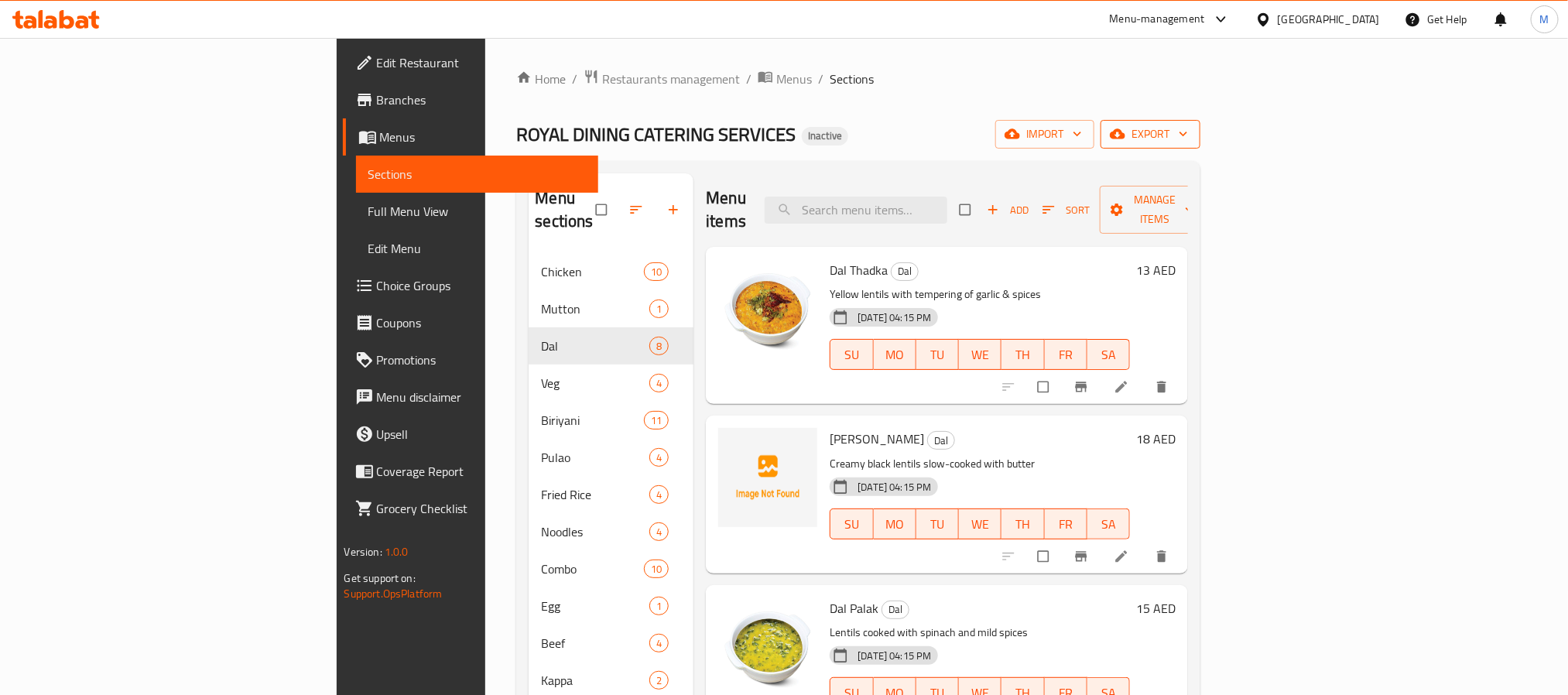
click at [1125, 142] on icon "button" at bounding box center [1118, 134] width 16 height 16
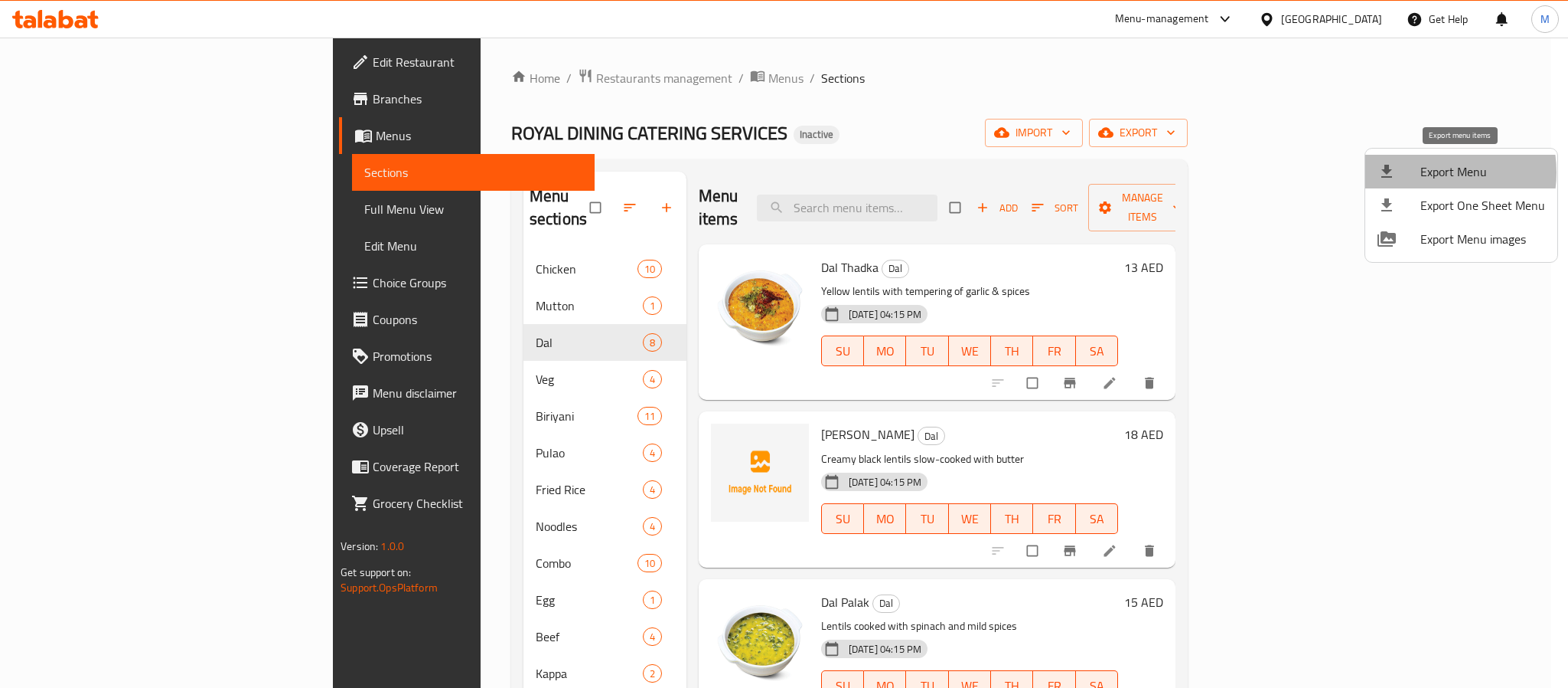
click at [1428, 172] on span "Export Menu" at bounding box center [1482, 171] width 125 height 19
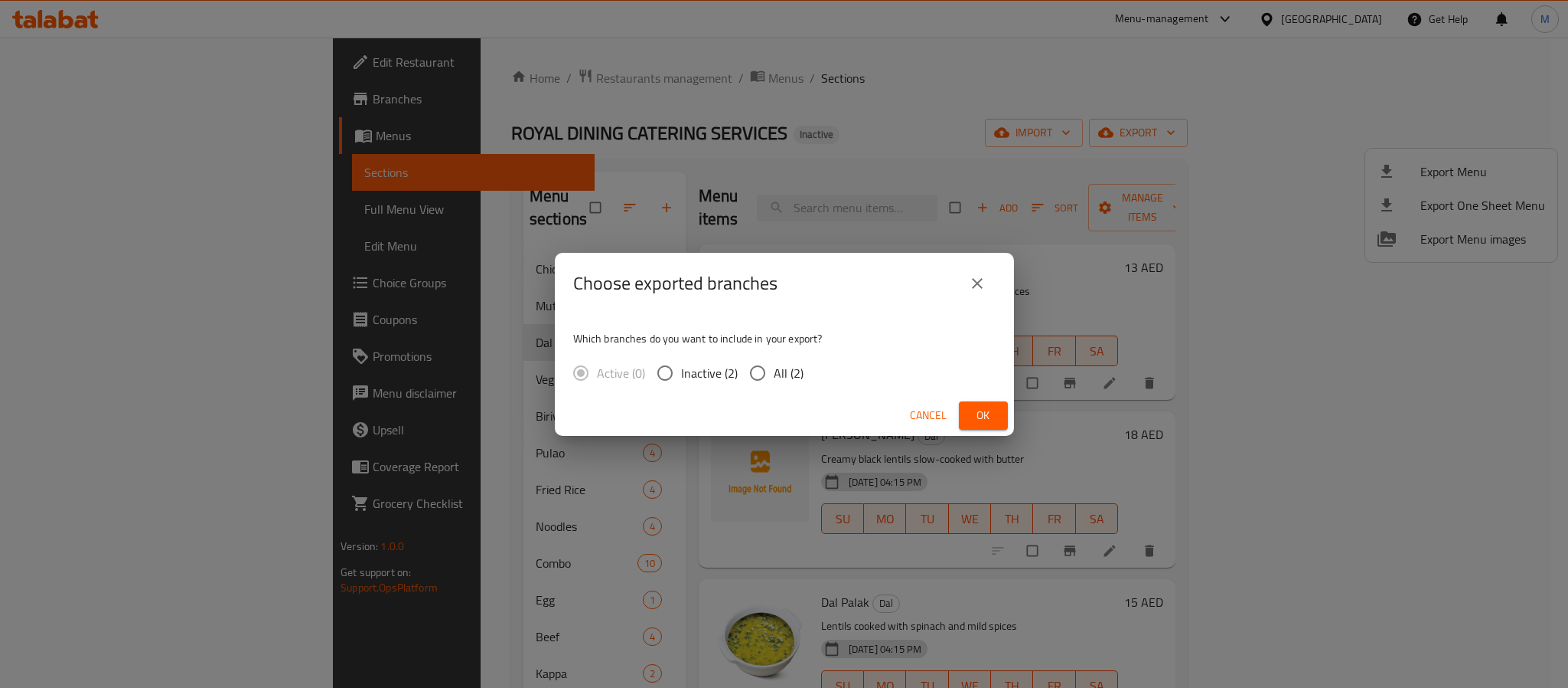
click at [785, 364] on span "All (2)" at bounding box center [788, 373] width 30 height 19
click at [774, 364] on input "All (2)" at bounding box center [757, 372] width 32 height 32
radio input "true"
click at [978, 420] on span "Ok" at bounding box center [984, 415] width 25 height 19
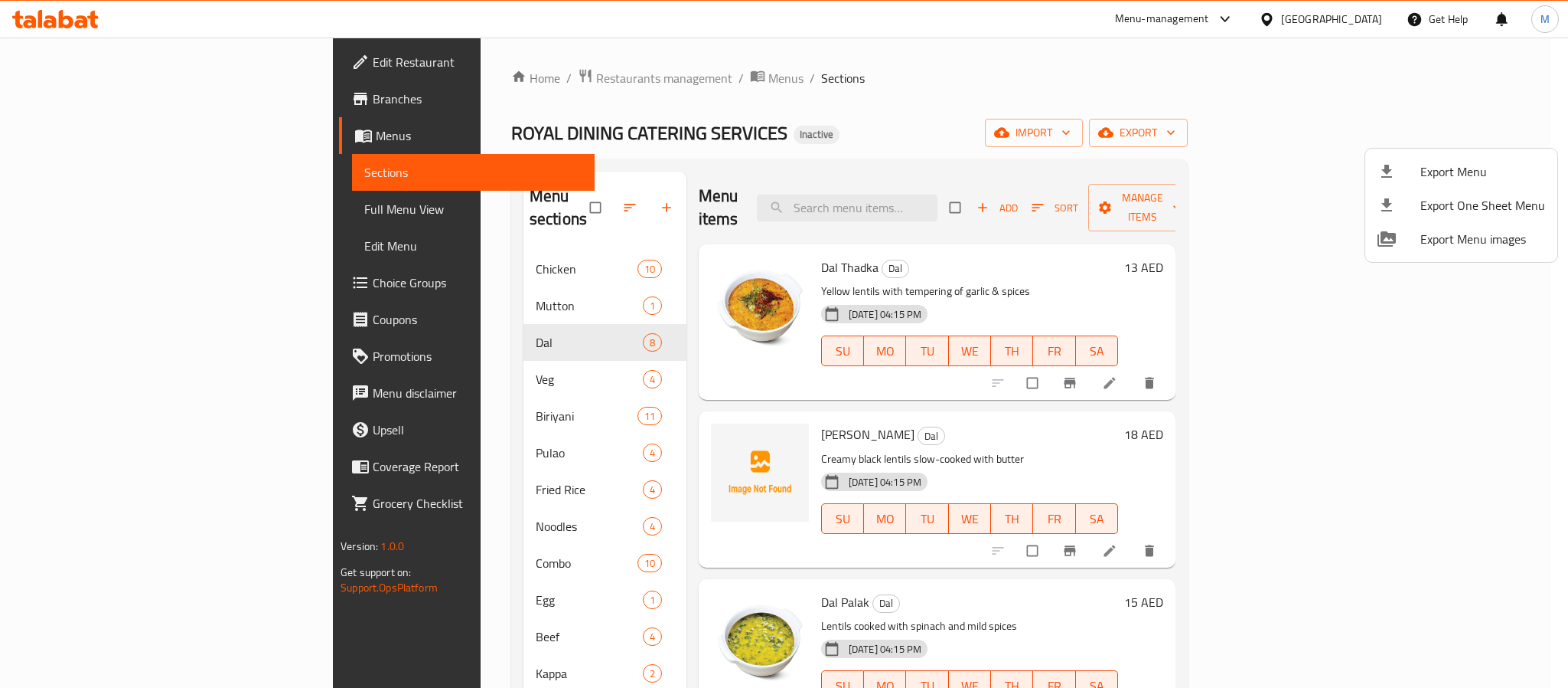
click at [1311, 15] on div at bounding box center [784, 344] width 1568 height 688
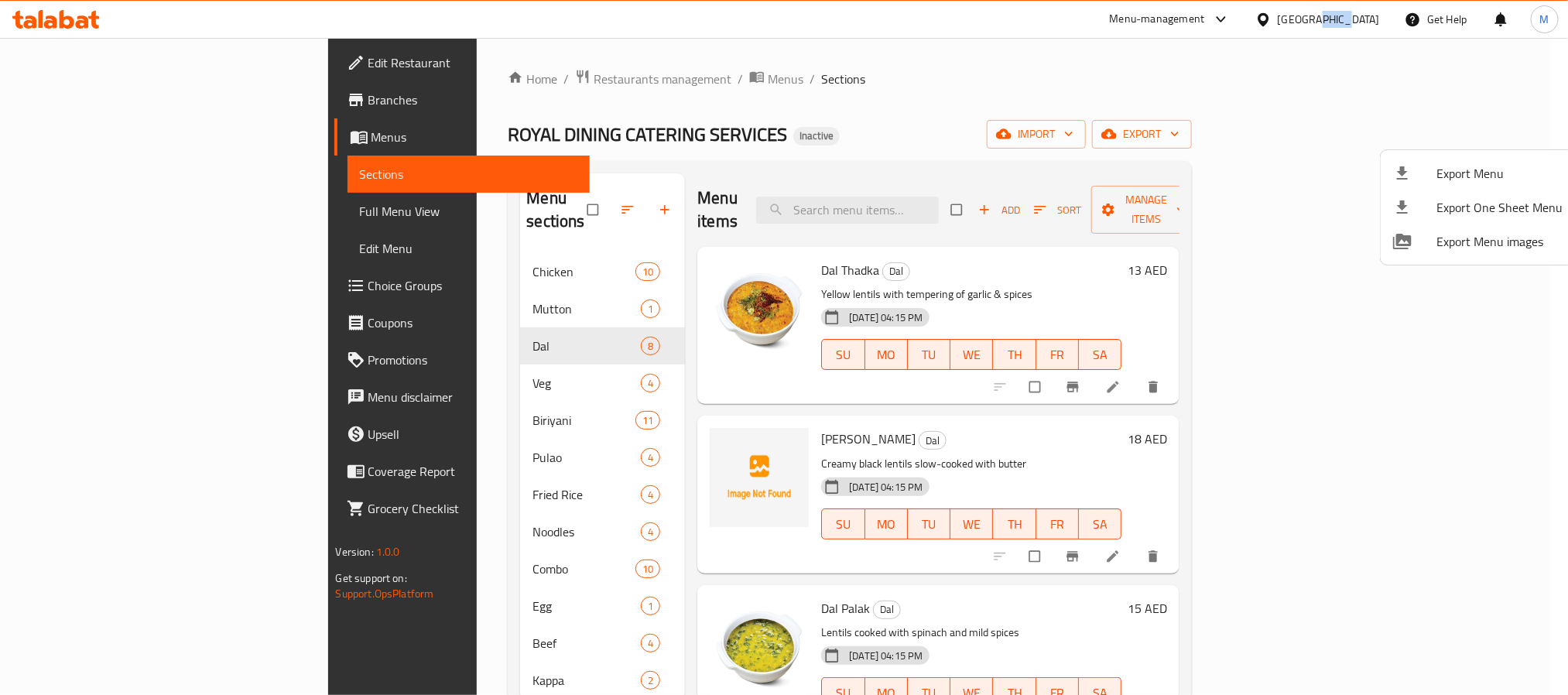
click at [1326, 15] on div "[GEOGRAPHIC_DATA]" at bounding box center [1329, 20] width 102 height 17
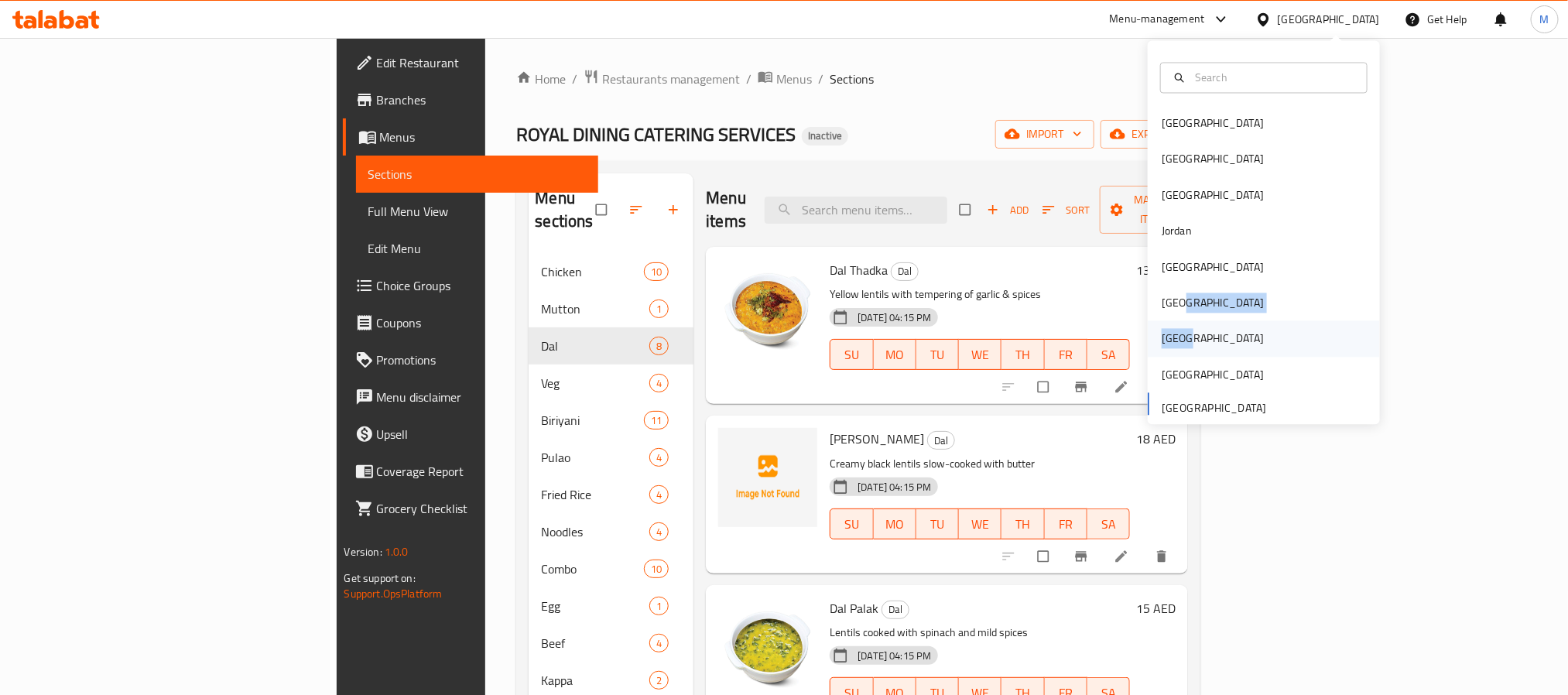
drag, startPoint x: 1185, startPoint y: 309, endPoint x: 1181, endPoint y: 330, distance: 21.4
click at [1181, 330] on div "[GEOGRAPHIC_DATA] [GEOGRAPHIC_DATA] [GEOGRAPHIC_DATA] [GEOGRAPHIC_DATA] [GEOGRA…" at bounding box center [1264, 265] width 232 height 318
click at [1180, 331] on div "[GEOGRAPHIC_DATA]" at bounding box center [1213, 338] width 127 height 35
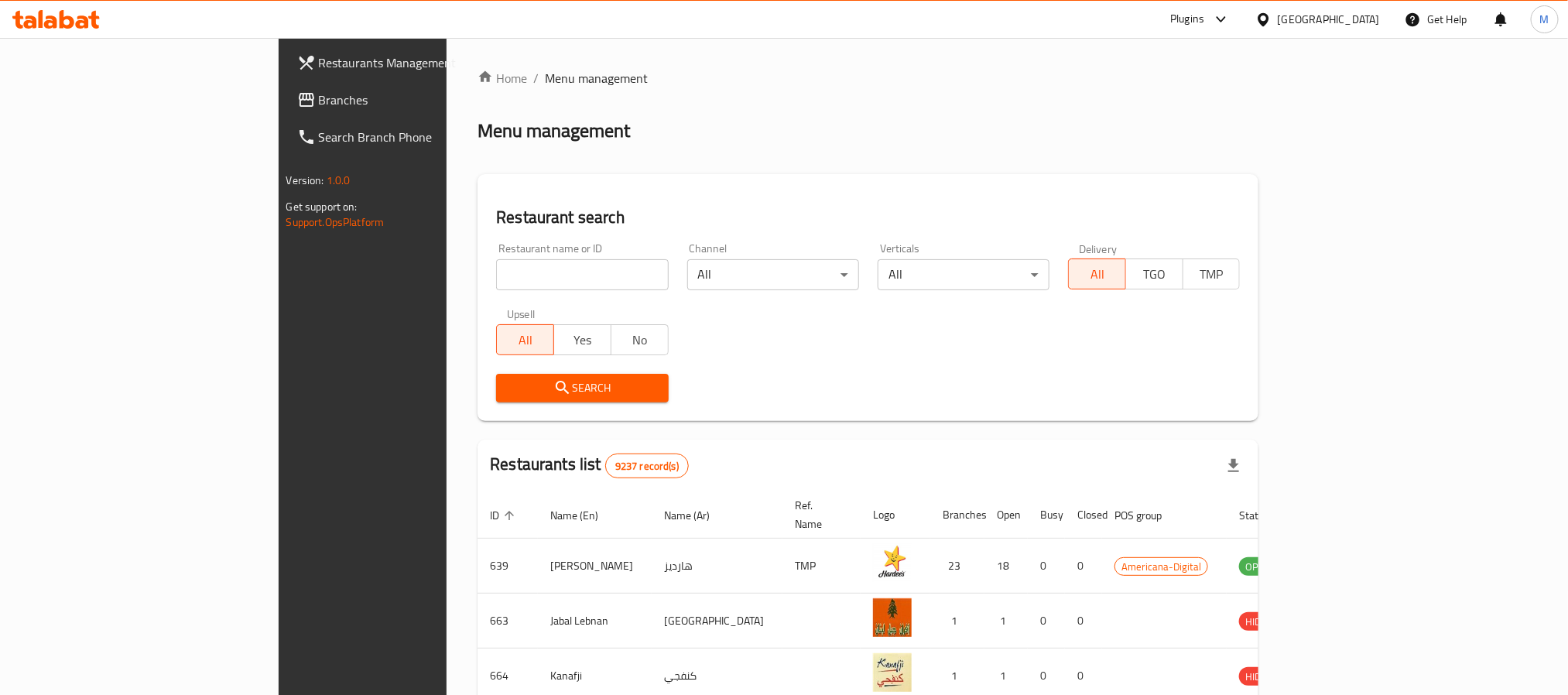
click at [319, 100] on span "Branches" at bounding box center [423, 100] width 209 height 19
